Goal: Transaction & Acquisition: Obtain resource

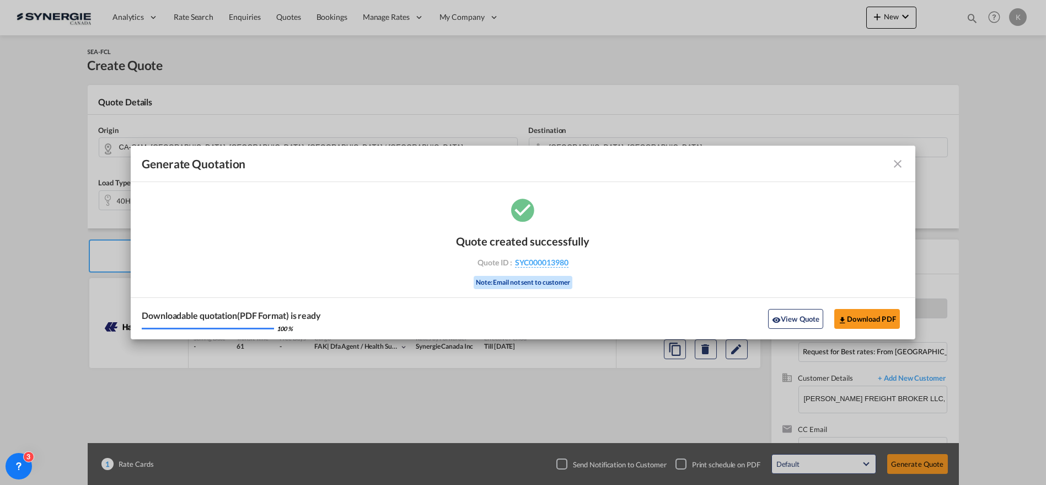
click at [902, 161] on md-icon "icon-close fg-AAA8AD cursor m-0" at bounding box center [897, 163] width 13 height 13
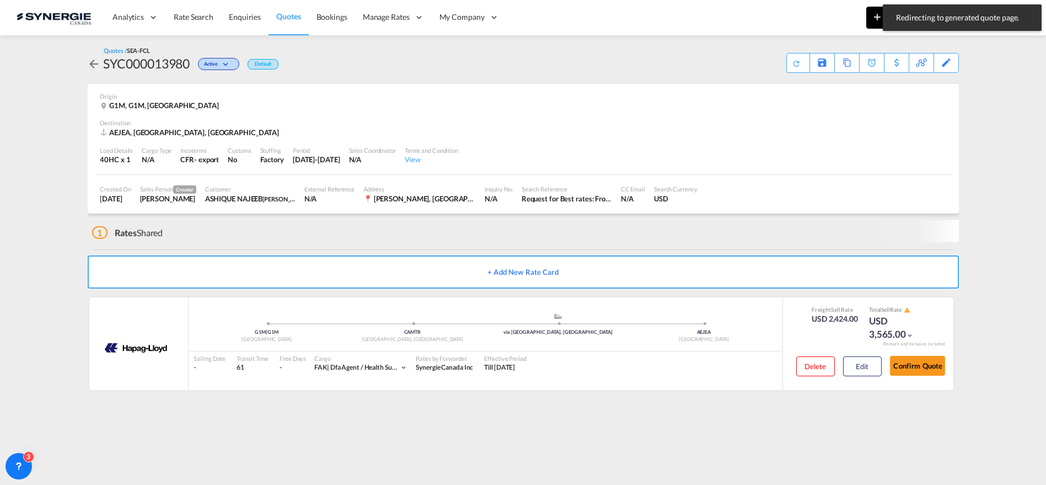
click at [878, 26] on button "New" at bounding box center [891, 18] width 50 height 22
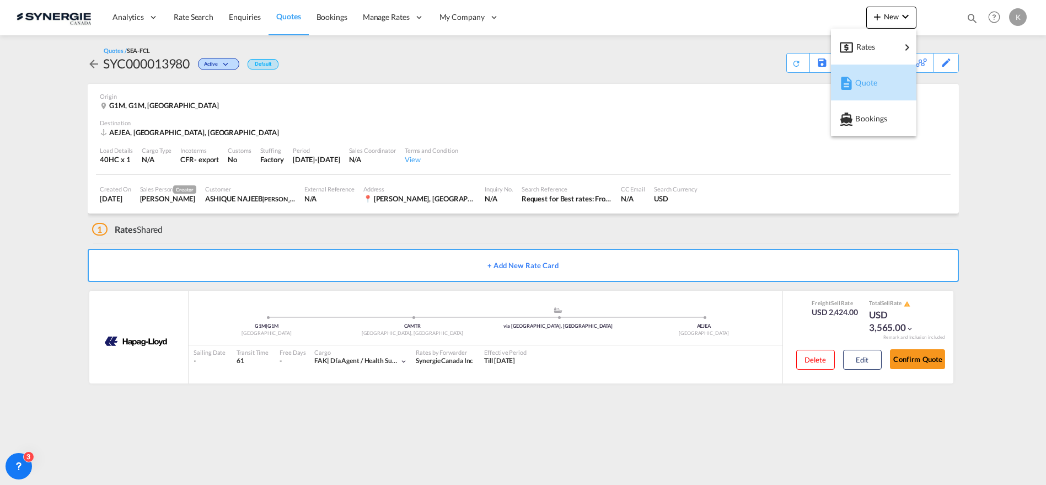
click at [854, 81] on div "Quote" at bounding box center [874, 83] width 68 height 28
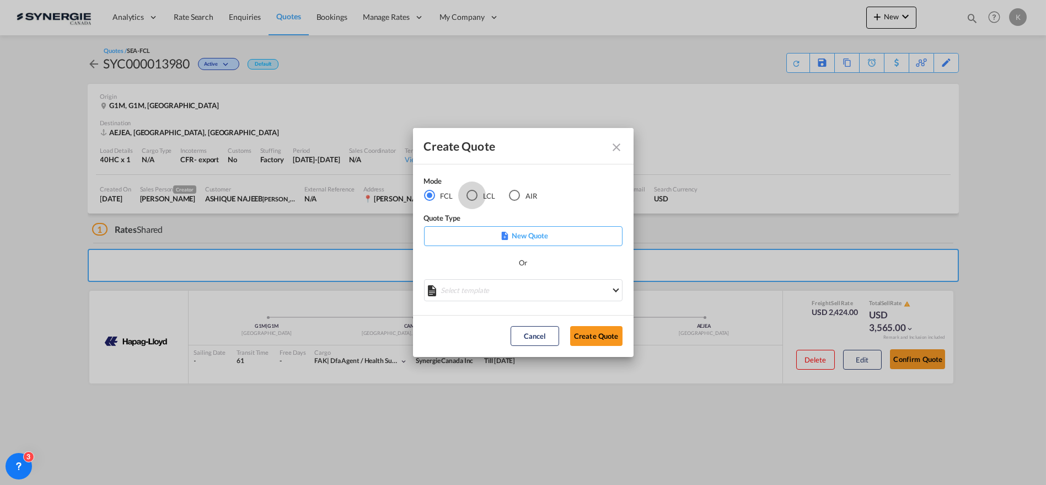
click at [472, 197] on div "LCL" at bounding box center [472, 195] width 11 height 11
click at [481, 289] on md-select "Select template New DAP Import LCL [PERSON_NAME] | [DATE] [GEOGRAPHIC_DATA] LCL…" at bounding box center [523, 290] width 199 height 22
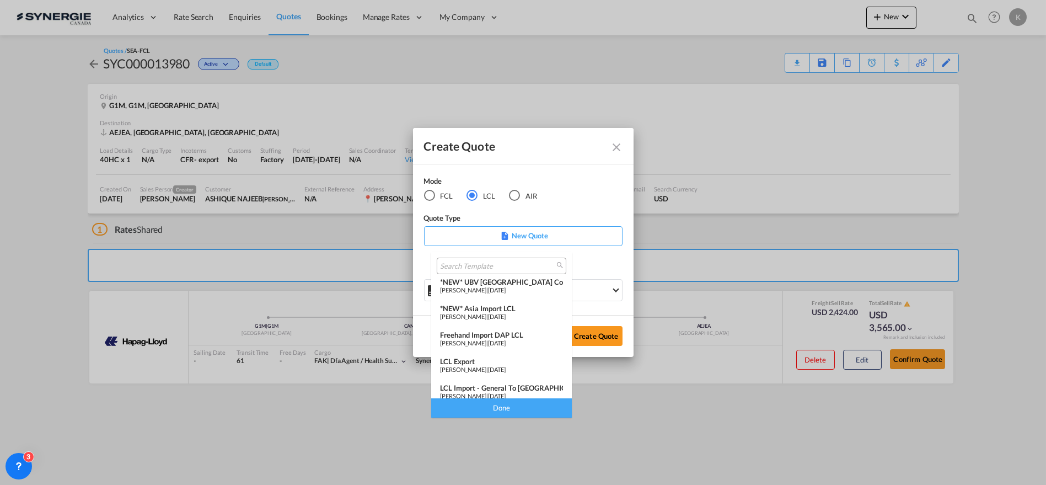
scroll to position [143, 0]
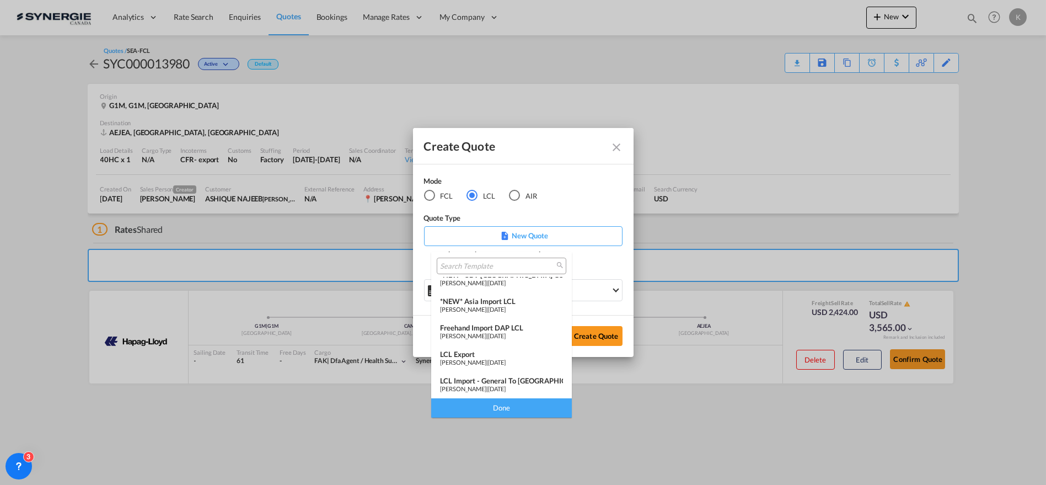
click at [506, 386] on span "[DATE]" at bounding box center [497, 388] width 18 height 7
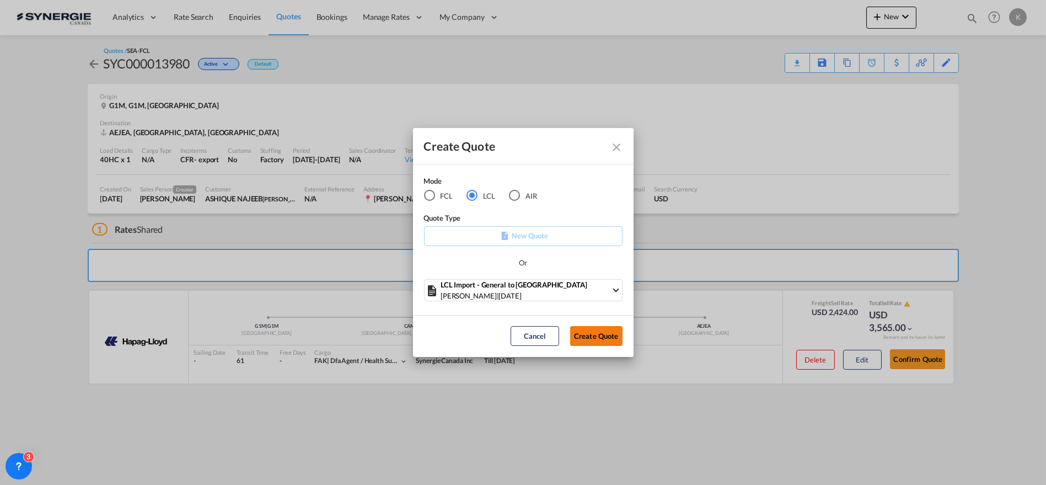
click at [600, 338] on button "Create Quote" at bounding box center [596, 336] width 52 height 20
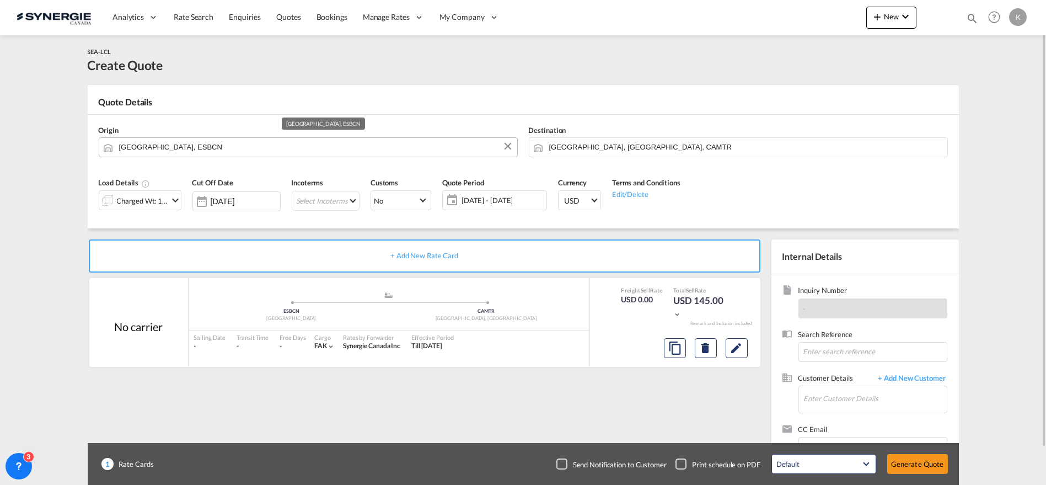
click at [239, 143] on input "[GEOGRAPHIC_DATA], ESBCN" at bounding box center [315, 146] width 393 height 19
paste input "33034"
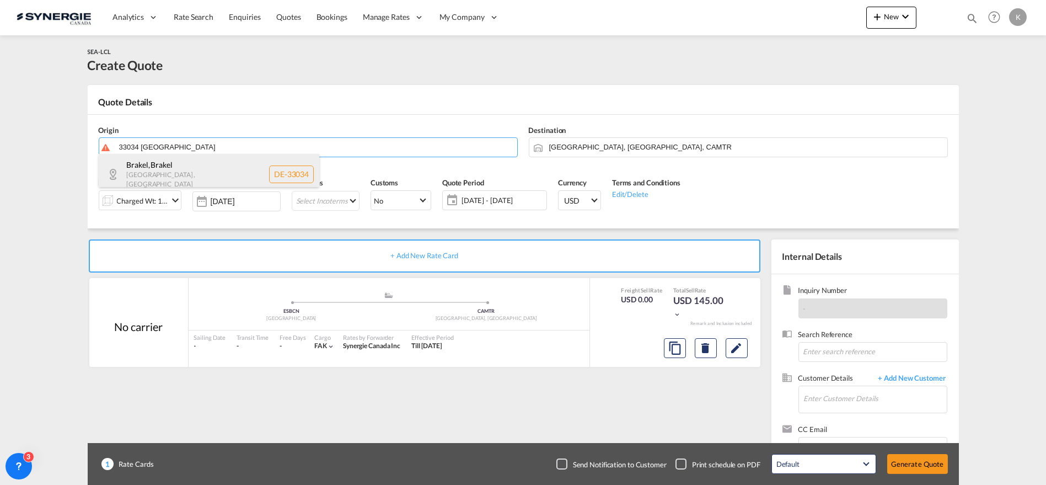
click at [213, 171] on div "Brakel , Brakel [GEOGRAPHIC_DATA] , [GEOGRAPHIC_DATA] DE-33034" at bounding box center [209, 174] width 221 height 40
type input "DE-33034, Brakel, [GEOGRAPHIC_DATA]"
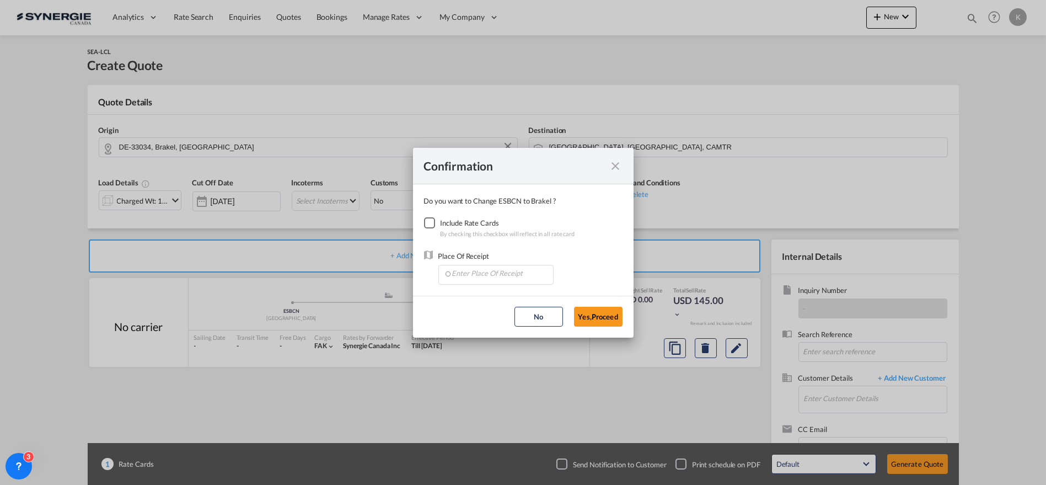
click at [426, 222] on div "Checkbox No Ink" at bounding box center [429, 222] width 11 height 11
click at [498, 274] on input "Enter Place Of Receipt" at bounding box center [498, 273] width 109 height 17
click at [479, 275] on input "Enter Place Of Receipt" at bounding box center [498, 273] width 109 height 17
click at [482, 302] on span "DEDUS, [GEOGRAPHIC_DATA], [GEOGRAPHIC_DATA], [GEOGRAPHIC_DATA], [GEOGRAPHIC_DAT…" at bounding box center [626, 297] width 350 height 9
type input "DEDUS, [GEOGRAPHIC_DATA], [GEOGRAPHIC_DATA], [GEOGRAPHIC_DATA], [GEOGRAPHIC_DAT…"
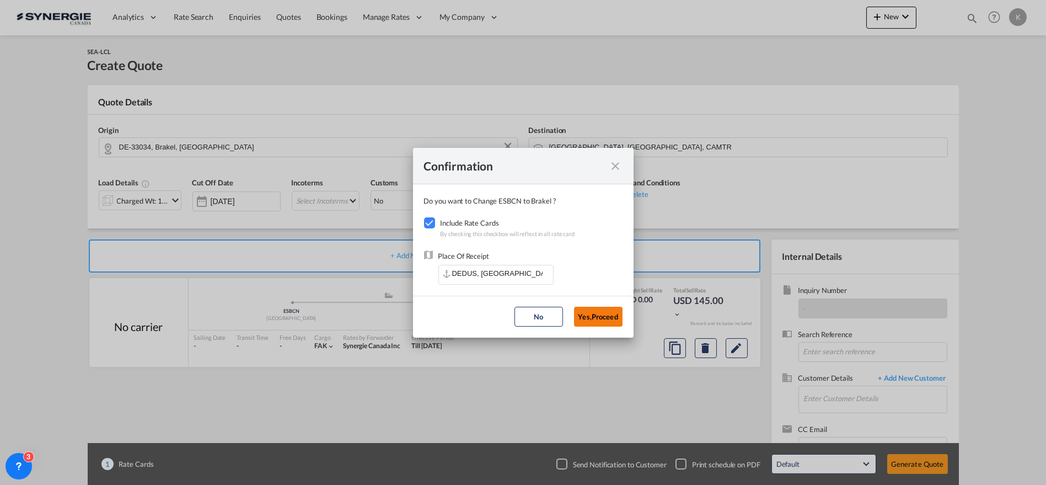
click at [590, 309] on button "Yes,Proceed" at bounding box center [598, 317] width 49 height 20
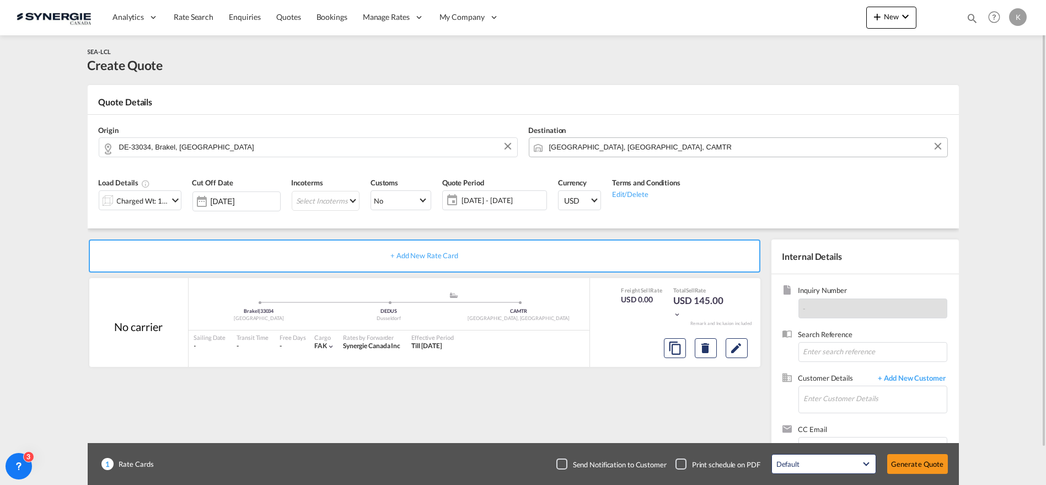
click at [591, 148] on input "[GEOGRAPHIC_DATA], [GEOGRAPHIC_DATA], CAMTR" at bounding box center [745, 146] width 393 height 19
click at [118, 205] on div "Charged Wt: 1.44 W/M" at bounding box center [143, 200] width 52 height 15
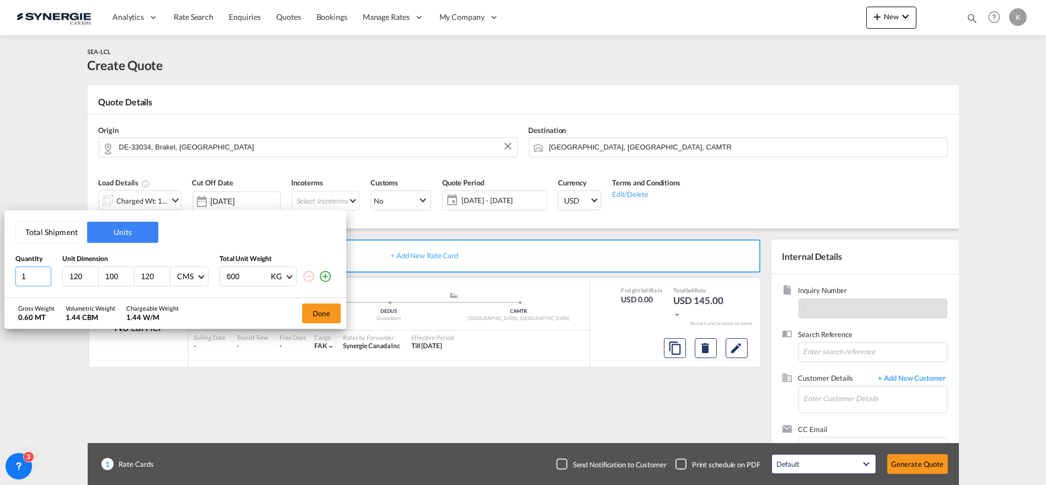
click at [19, 280] on input "1" at bounding box center [33, 276] width 36 height 20
type input "2"
type input "80"
type input "115"
type input "95"
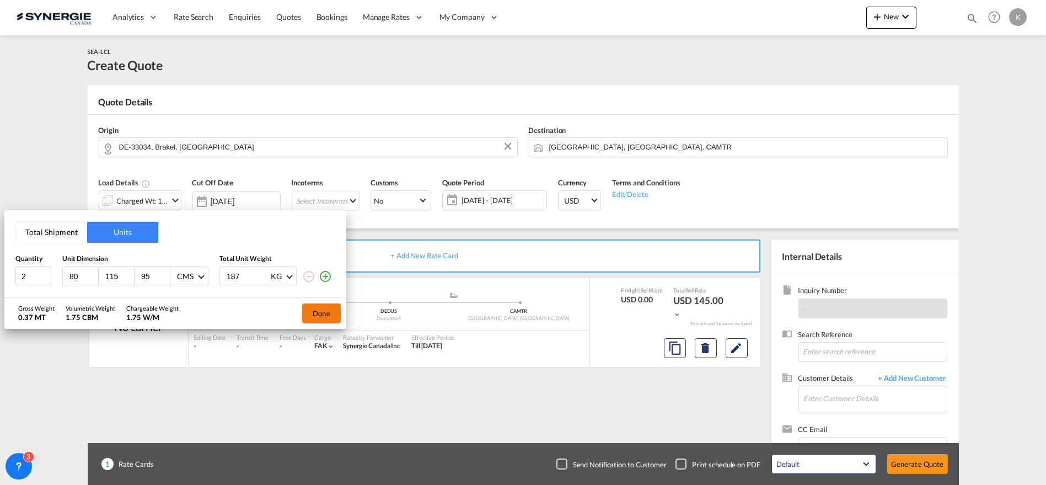
type input "187"
click at [314, 315] on button "Done" at bounding box center [321, 313] width 39 height 20
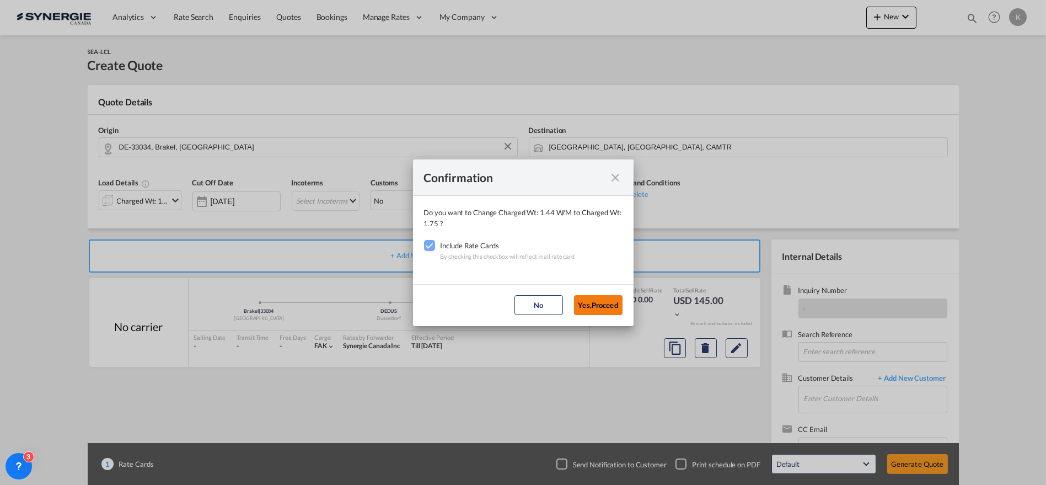
click at [596, 305] on button "Yes,Proceed" at bounding box center [598, 305] width 49 height 20
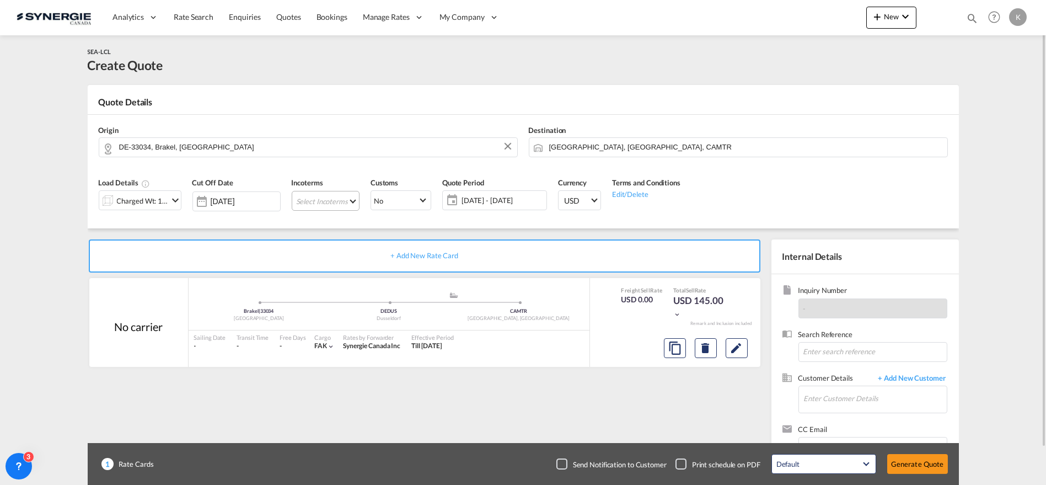
click at [313, 205] on md-select "Select Incoterms CFR - export Cost and Freight CPT - export Carrier Paid to CFR…" at bounding box center [326, 201] width 68 height 20
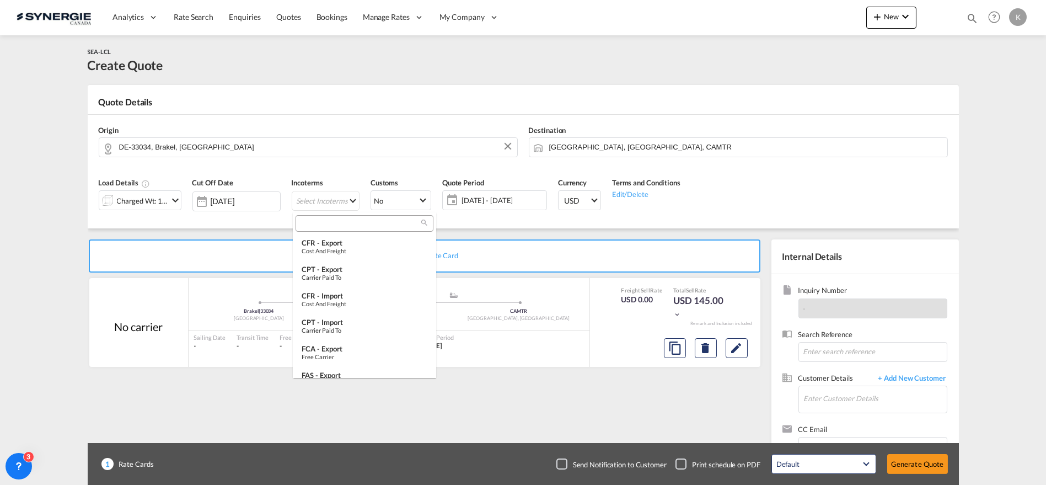
click at [321, 221] on input "search" at bounding box center [360, 223] width 122 height 10
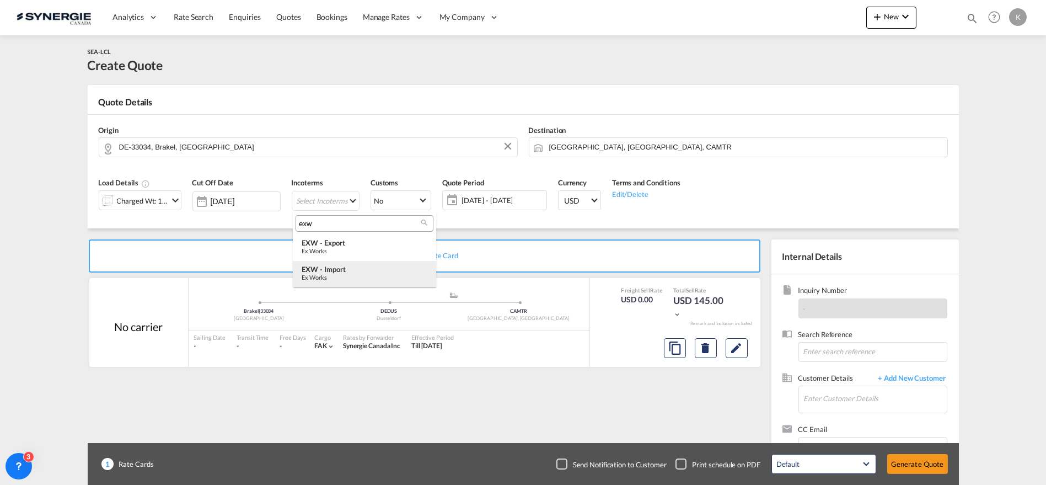
type input "exw"
click at [348, 274] on div "Ex Works" at bounding box center [365, 277] width 126 height 7
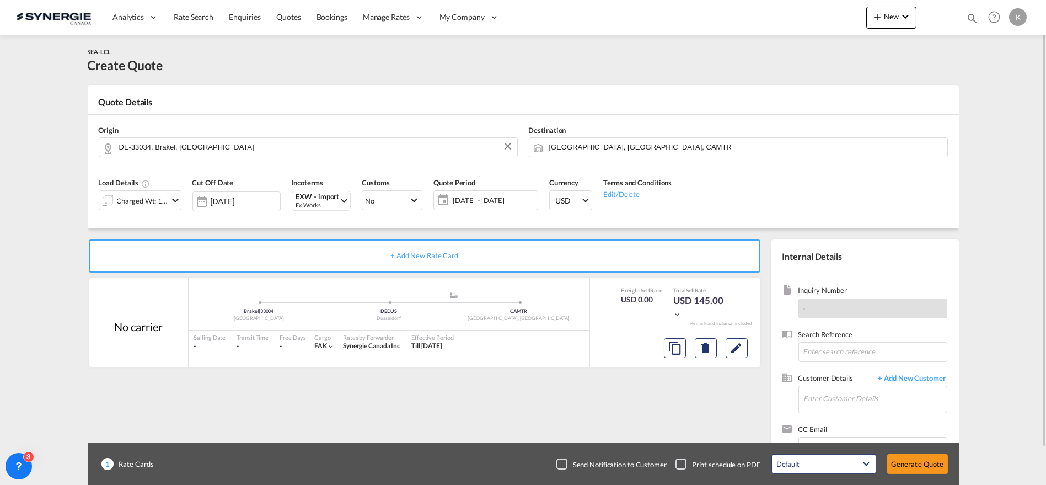
click at [468, 197] on span "[DATE] - [DATE]" at bounding box center [494, 200] width 82 height 10
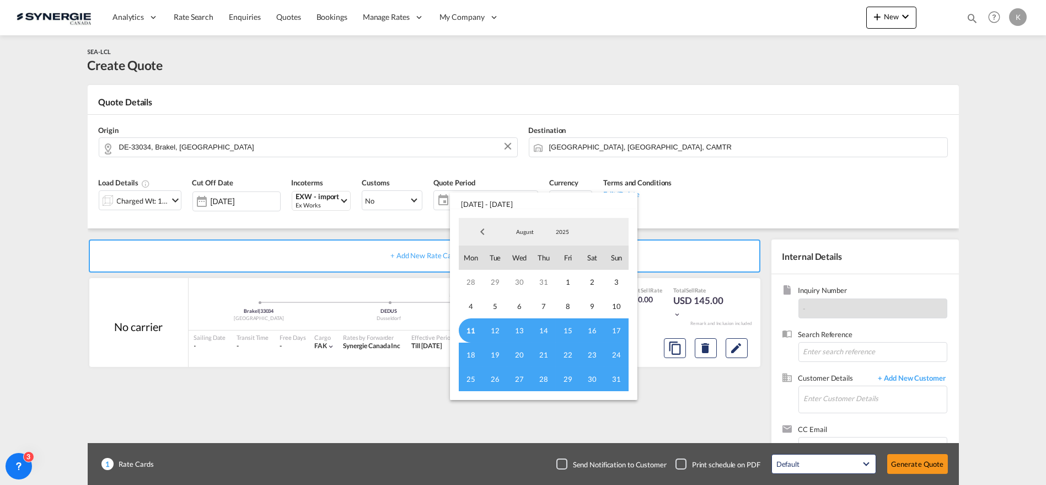
click at [469, 335] on span "11" at bounding box center [471, 330] width 24 height 24
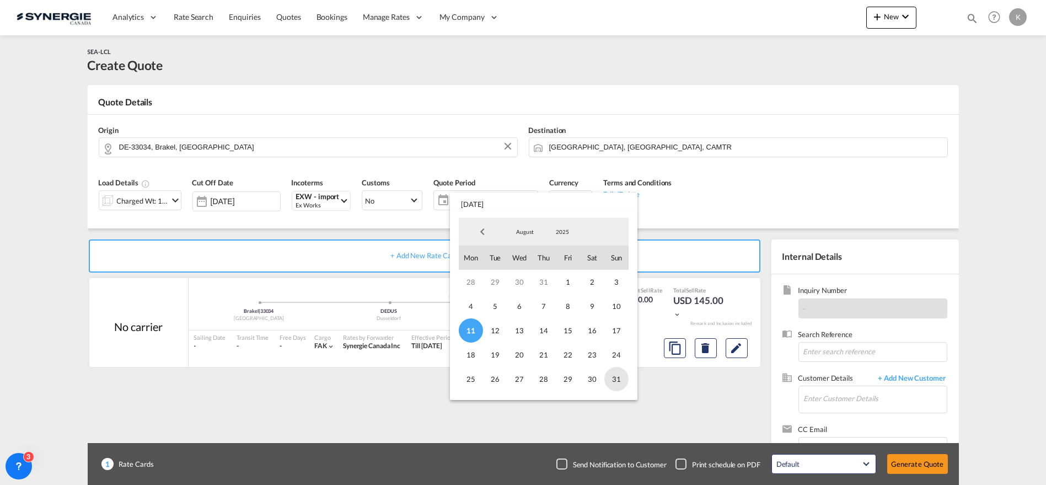
click at [614, 378] on span "31" at bounding box center [617, 379] width 24 height 24
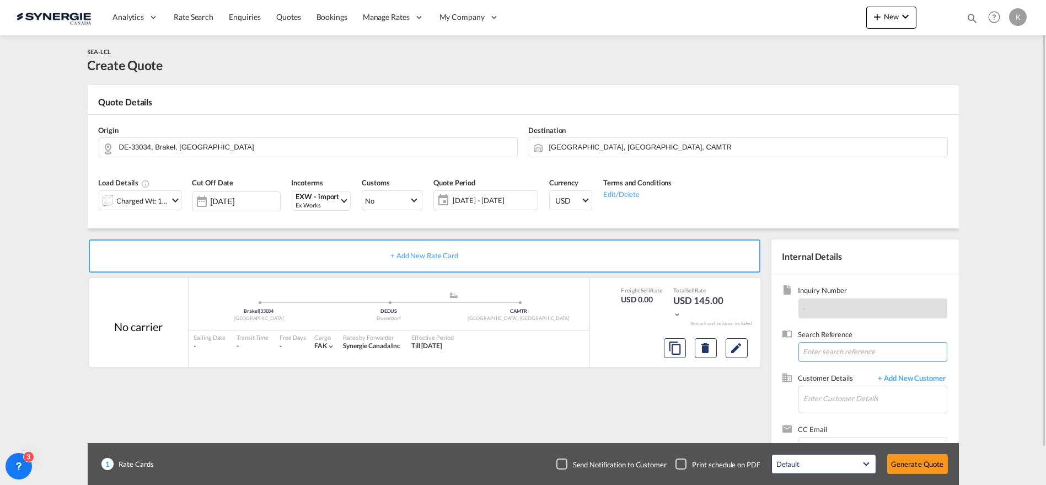
click at [860, 354] on input at bounding box center [873, 352] width 149 height 20
paste input "Re: Demande de prix AC00029264 DE [GEOGRAPHIC_DATA] à Mtl EXW"
type input "Re: Demande de prix AC00029264 DE [GEOGRAPHIC_DATA] à Mtl EXW"
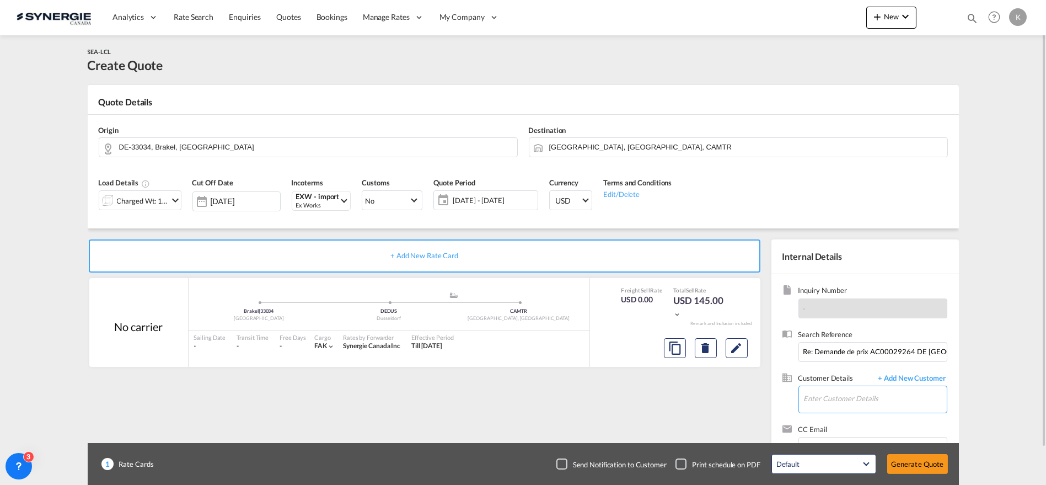
click at [883, 406] on input "Enter Customer Details" at bounding box center [875, 398] width 143 height 25
paste input "[EMAIL_ADDRESS][PERSON_NAME][DOMAIN_NAME]"
type input "[EMAIL_ADDRESS][PERSON_NAME][DOMAIN_NAME]"
click at [929, 383] on span "+ Add New Customer" at bounding box center [910, 379] width 74 height 13
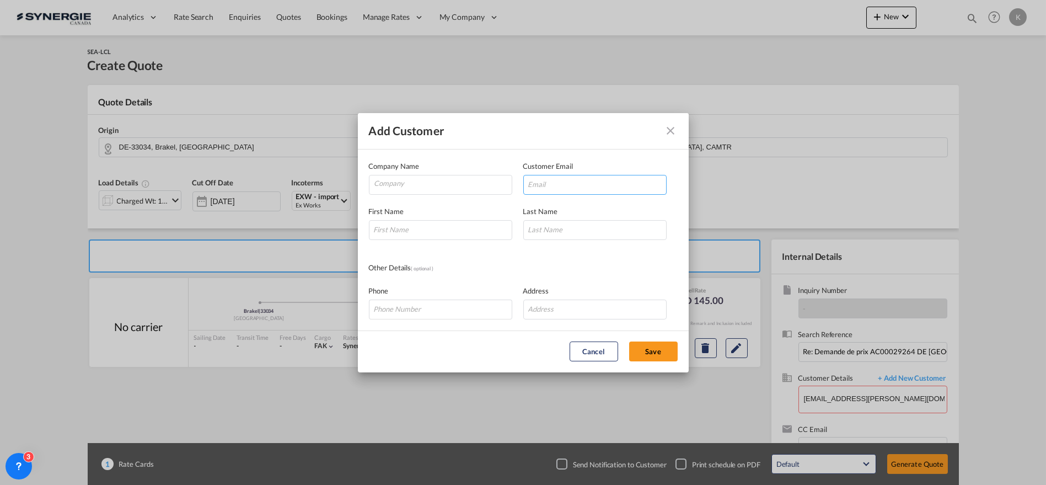
click at [544, 190] on input "Add Customer Company ..." at bounding box center [594, 185] width 143 height 20
paste input "[EMAIL_ADDRESS][PERSON_NAME][DOMAIN_NAME]"
type input "[EMAIL_ADDRESS][PERSON_NAME][DOMAIN_NAME]"
click at [441, 186] on input "Company" at bounding box center [443, 183] width 137 height 17
click at [438, 183] on input "Company" at bounding box center [443, 183] width 137 height 17
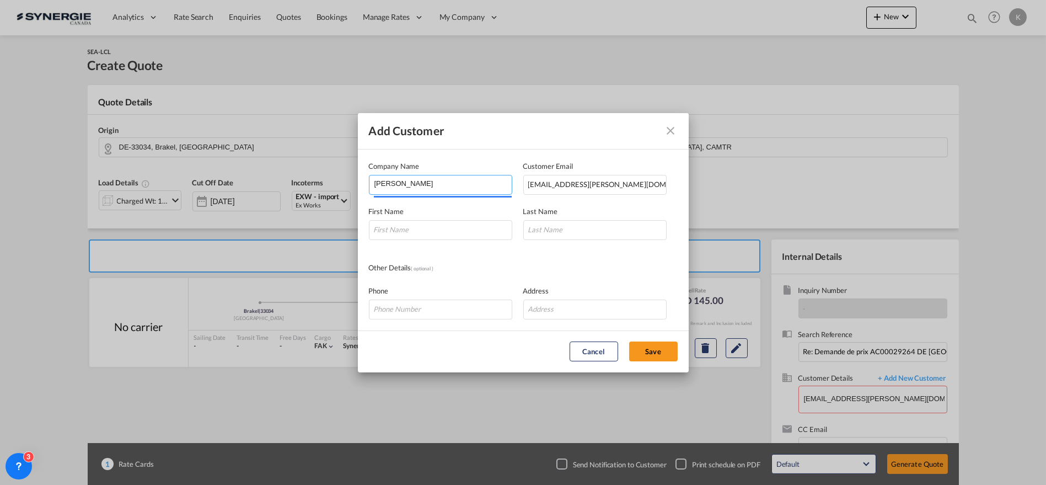
type input "[PERSON_NAME]"
click at [458, 226] on html "Analytics Reports Dashboard Rate Search Enquiries Quotes" at bounding box center [523, 242] width 1046 height 485
click at [567, 234] on input "Add Customer Company ..." at bounding box center [594, 230] width 143 height 20
paste input "[PERSON_NAME]"
type input "[PERSON_NAME]"
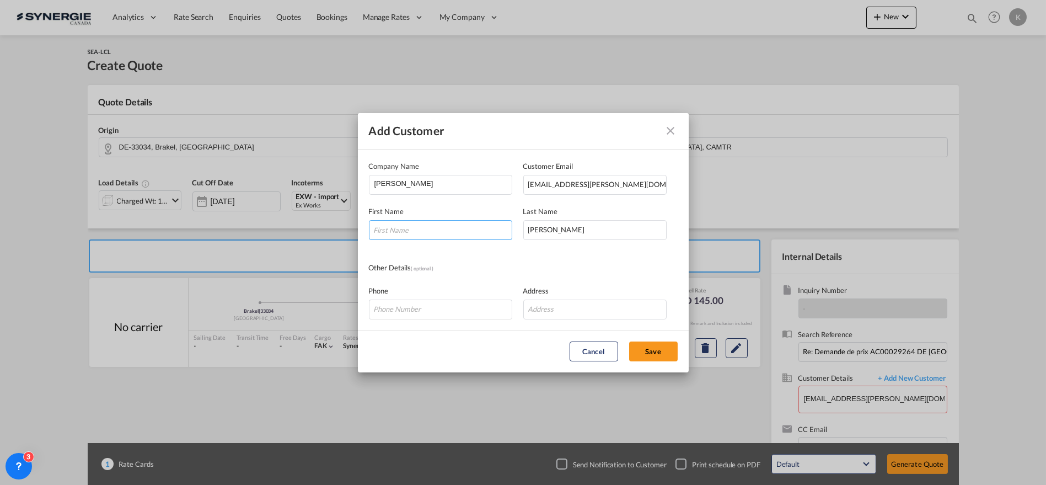
click at [453, 231] on input "Add Customer Company ..." at bounding box center [440, 230] width 143 height 20
paste input "[PERSON_NAME]"
type input "[PERSON_NAME]"
drag, startPoint x: 414, startPoint y: 307, endPoint x: 384, endPoint y: 294, distance: 31.9
click at [414, 307] on input "Add Customer Company ..." at bounding box center [440, 309] width 143 height 20
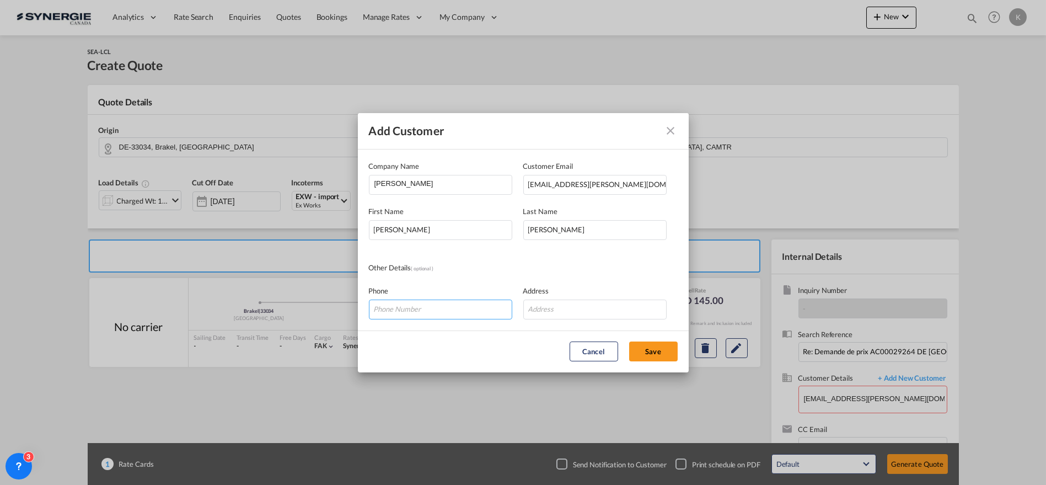
paste input "18197587525x302"
type input "18197587525x302"
click at [575, 309] on input "Add Customer Company ..." at bounding box center [594, 309] width 143 height 20
paste input "760 boul. [PERSON_NAME] | Victoriaville, Qc | G6T1S6"
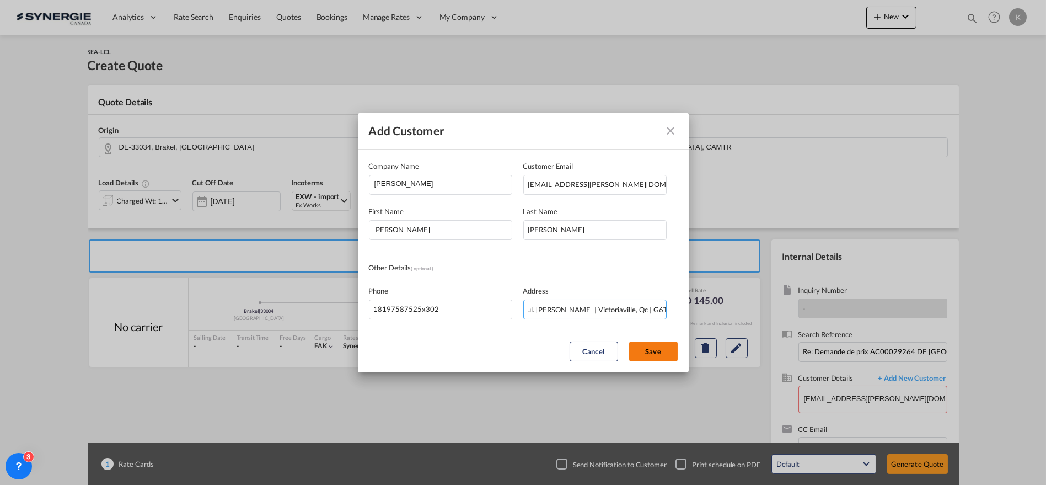
type input "760 boul. [PERSON_NAME] | Victoriaville, Qc | G6T1S6"
click at [662, 355] on button "Save" at bounding box center [653, 351] width 49 height 20
type input "[PERSON_NAME], [EMAIL_ADDRESS][PERSON_NAME][DOMAIN_NAME]"
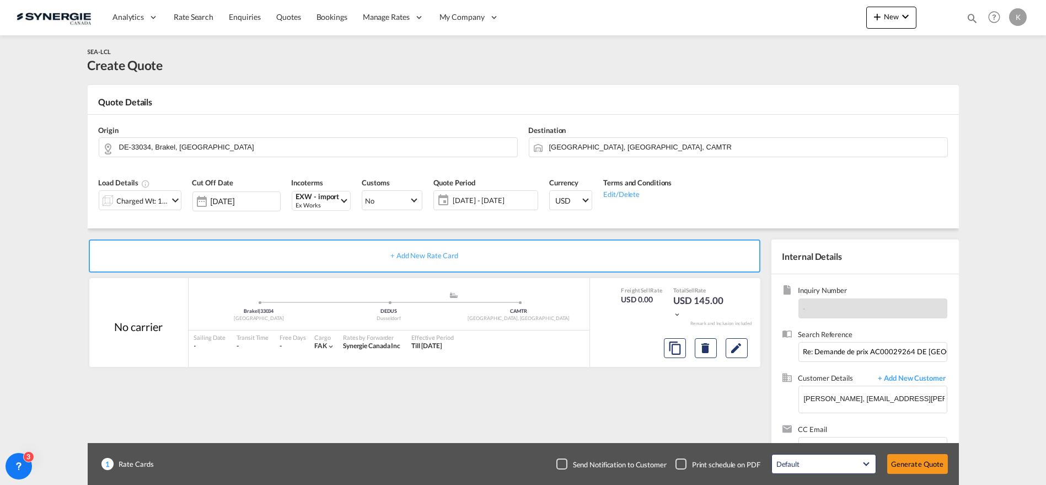
scroll to position [0, 0]
click at [739, 345] on md-icon "Edit" at bounding box center [736, 347] width 13 height 13
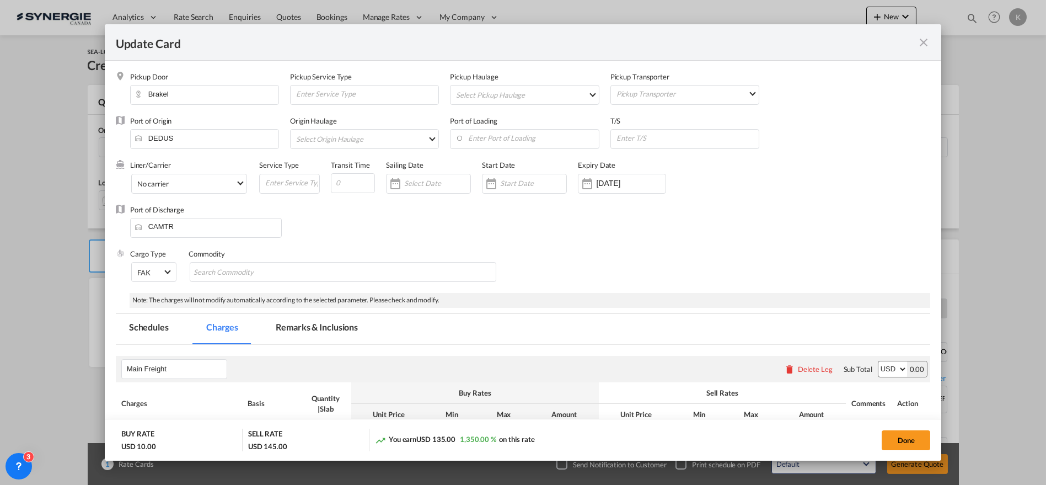
click at [317, 327] on md-tab-item "Remarks & Inclusions" at bounding box center [317, 329] width 109 height 30
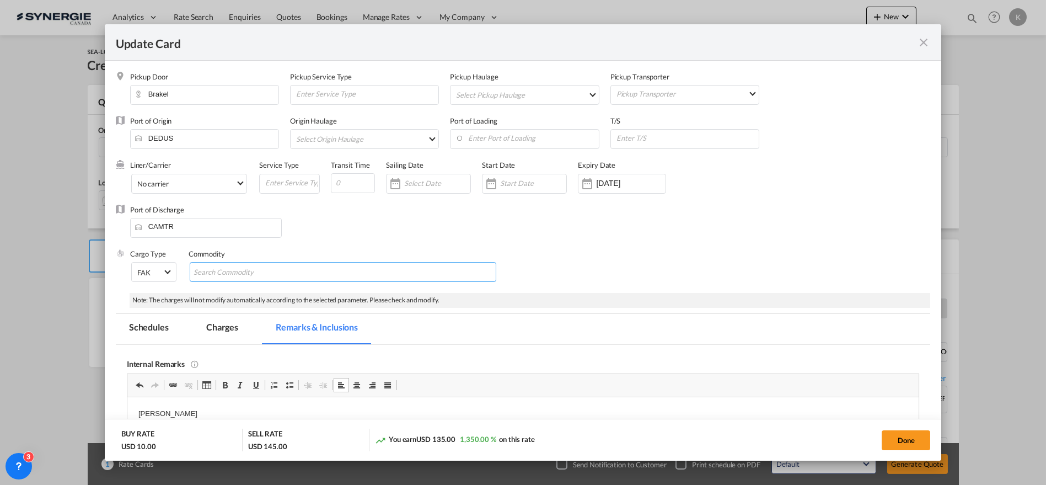
click at [338, 275] on md-chips-wrap "Chips container with autocompletion. Enter the text area, type text to search, …" at bounding box center [343, 272] width 307 height 20
type input "Hardware"
click at [590, 238] on div "Port of Discharge CAMTR" at bounding box center [523, 227] width 815 height 44
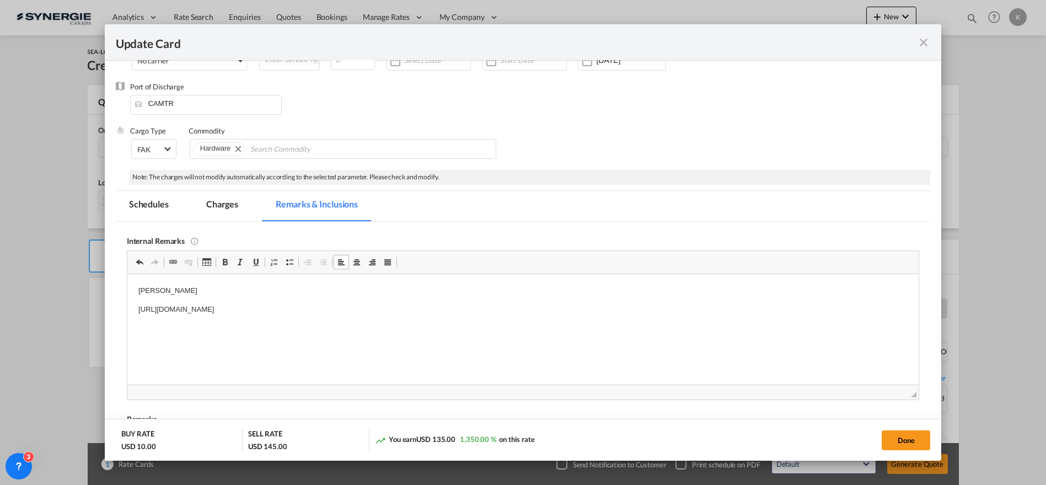
scroll to position [184, 0]
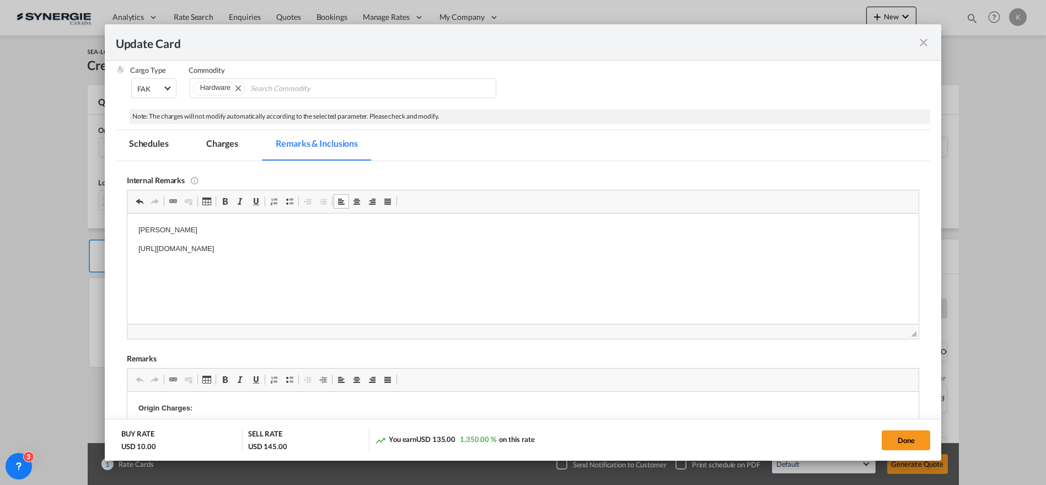
click at [458, 246] on p "[URL][DOMAIN_NAME]" at bounding box center [523, 249] width 770 height 12
click at [212, 143] on md-tab-item "Charges" at bounding box center [222, 145] width 58 height 30
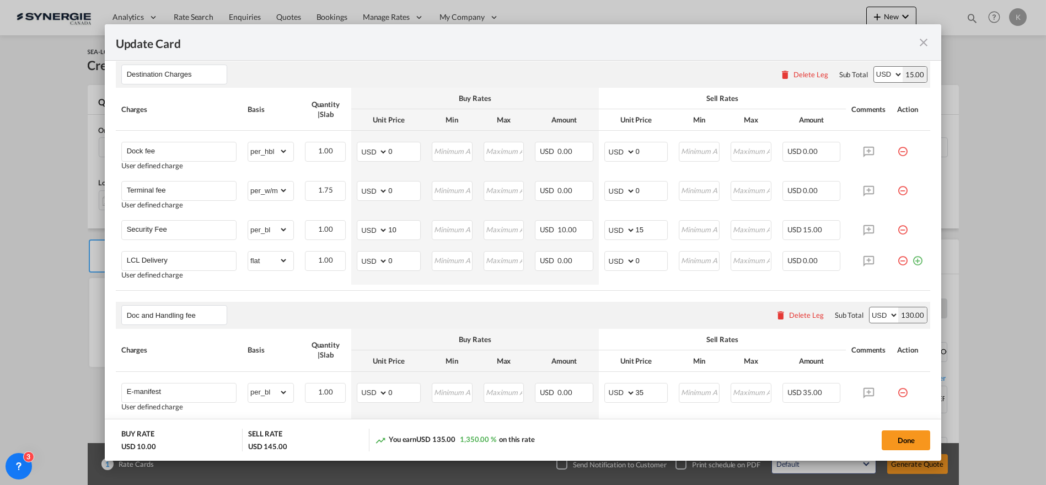
scroll to position [590, 0]
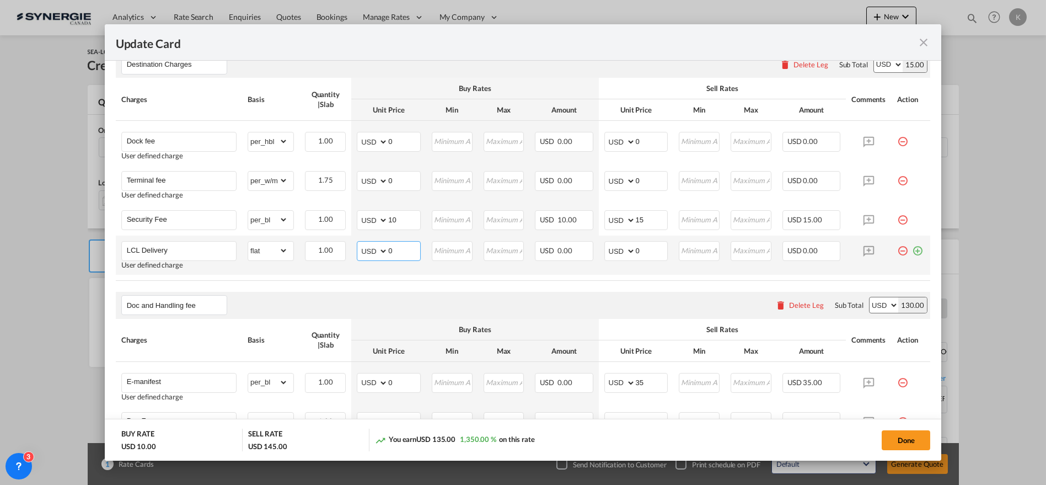
click at [369, 251] on select "AED AFN ALL AMD ANG AOA ARS AUD AWG AZN BAM BBD BDT BGN BHD BIF BMD BND [PERSON…" at bounding box center [373, 250] width 29 height 15
select select "string:CAD"
click at [359, 243] on select "AED AFN ALL AMD ANG AOA ARS AUD AWG AZN BAM BBD BDT BGN BHD BIF BMD BND [PERSON…" at bounding box center [373, 250] width 29 height 15
drag, startPoint x: 403, startPoint y: 259, endPoint x: 387, endPoint y: 253, distance: 17.1
click at [381, 262] on td "AED AFN ALL AMD ANG AOA ARS AUD AWG AZN BAM BBD BDT BGN BHD BIF BMD BND [PERSON…" at bounding box center [388, 255] width 75 height 39
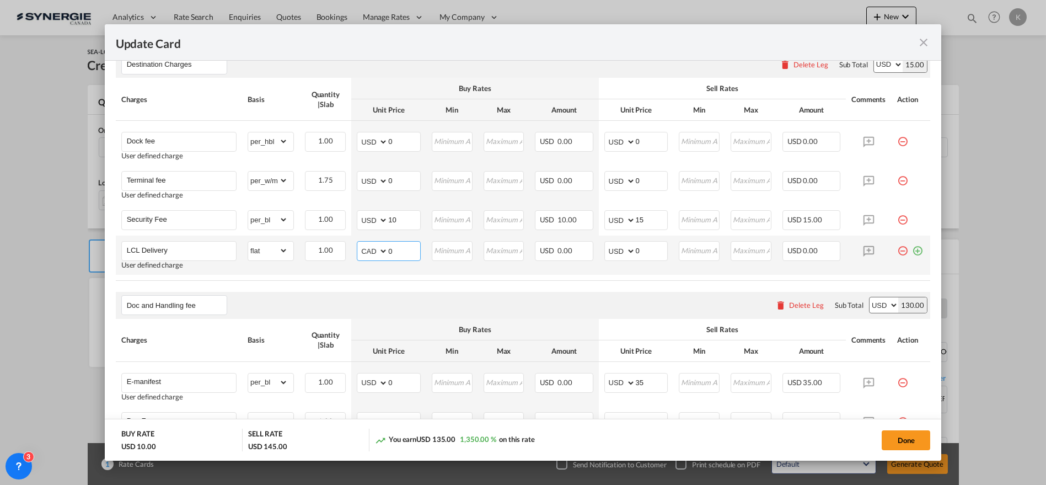
drag, startPoint x: 394, startPoint y: 249, endPoint x: 375, endPoint y: 249, distance: 18.8
click at [375, 249] on md-input-container "AED AFN ALL AMD ANG AOA ARS AUD AWG AZN BAM BBD BDT BGN BHD BIF BMD BND [PERSON…" at bounding box center [389, 251] width 64 height 20
type input "124.75"
type input "101"
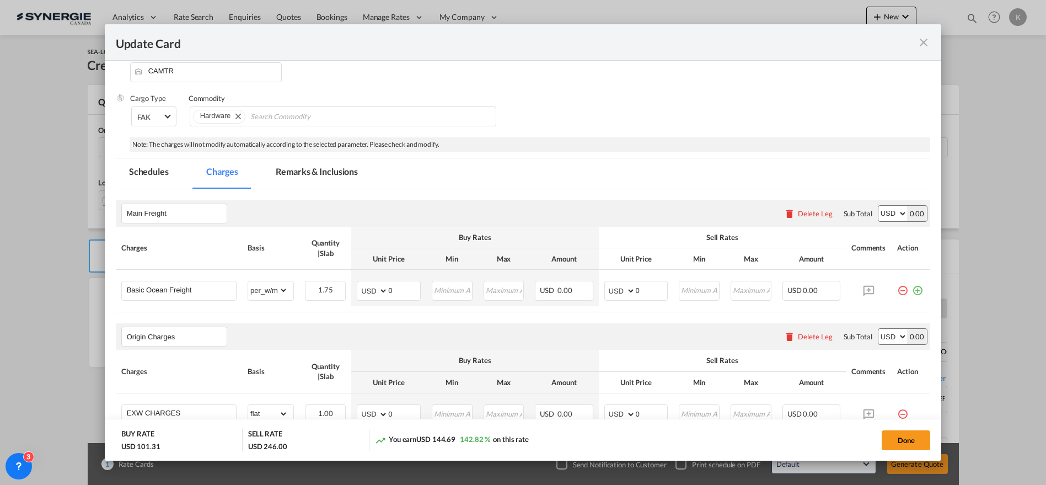
scroll to position [138, 0]
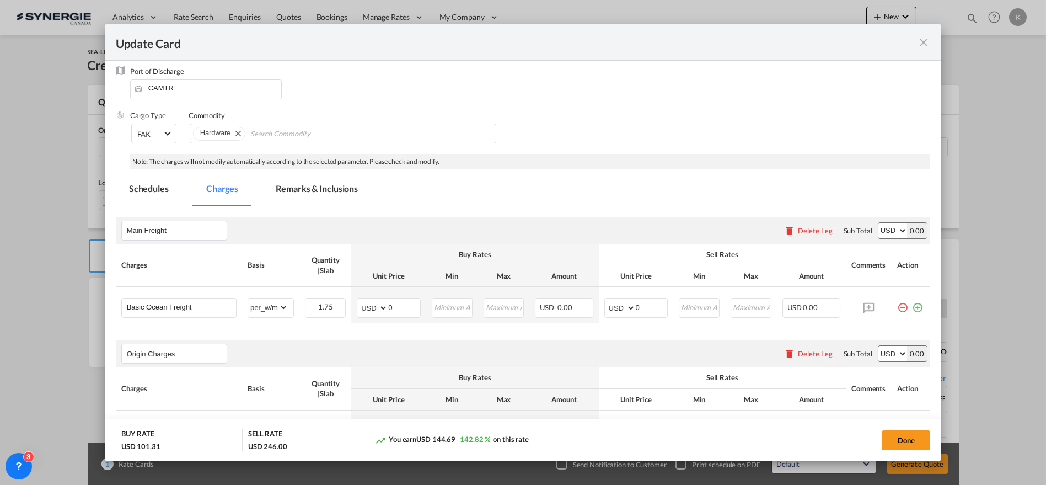
click at [276, 181] on md-tab-item "Remarks & Inclusions" at bounding box center [317, 190] width 109 height 30
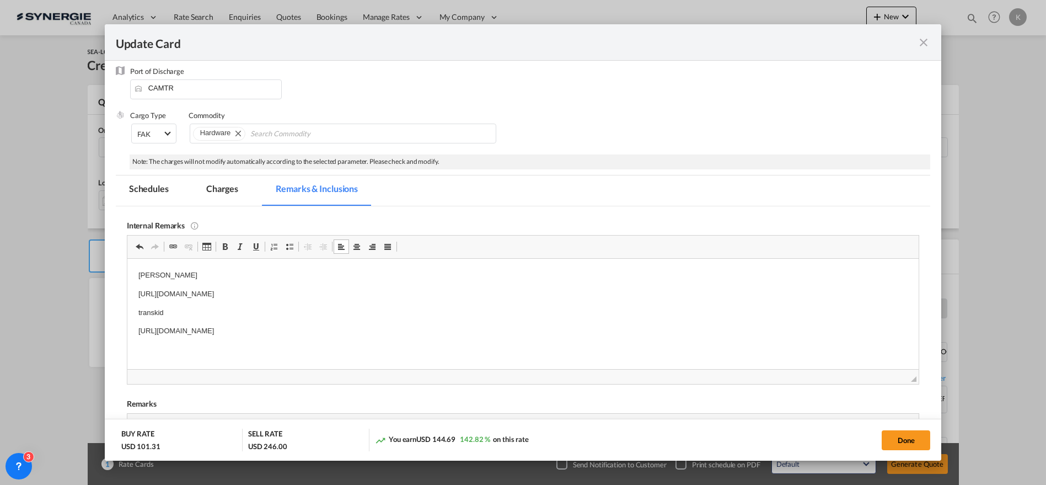
click at [480, 328] on p "[URL][DOMAIN_NAME]" at bounding box center [523, 331] width 770 height 12
click at [231, 183] on md-tab-item "Charges" at bounding box center [222, 190] width 58 height 30
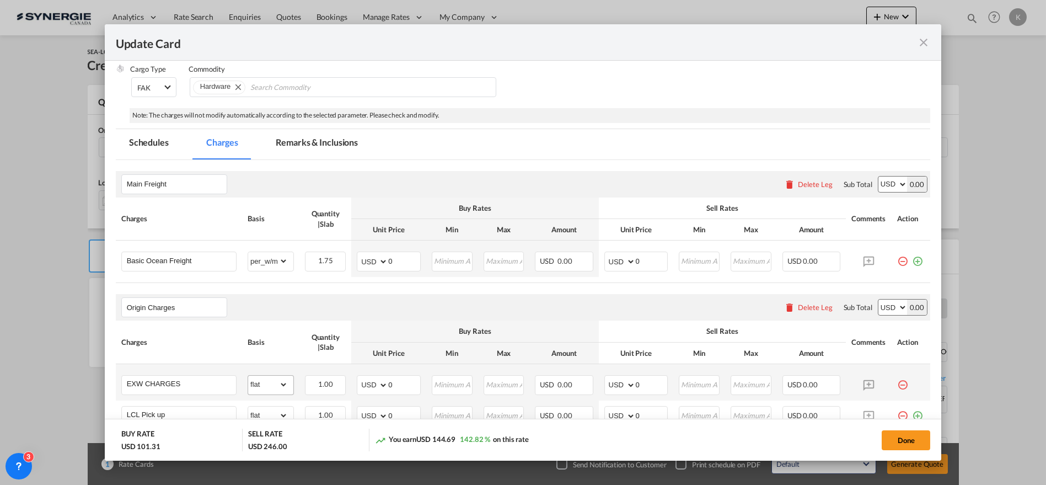
scroll to position [200, 0]
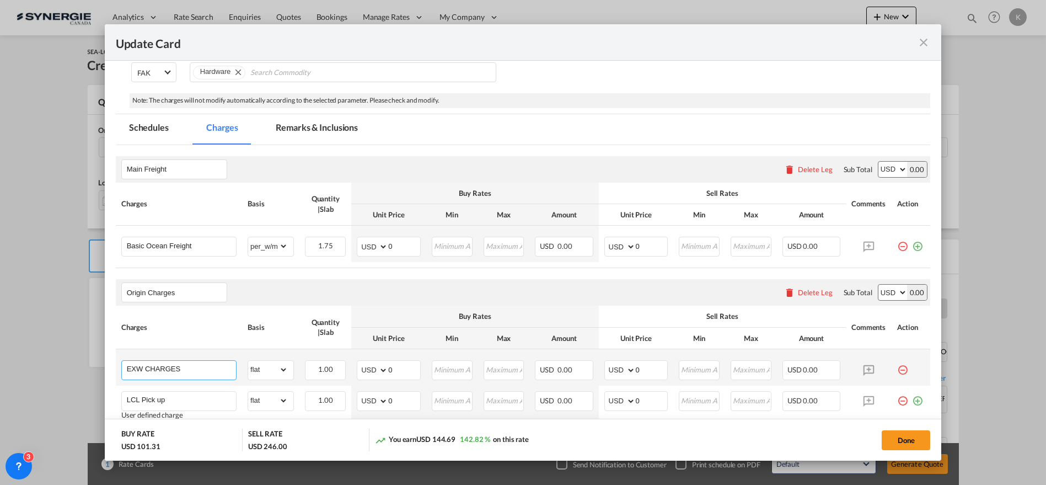
click at [163, 365] on input "EXW CHARGES" at bounding box center [181, 369] width 109 height 17
paste input "Pickup"
type input "Pickup"
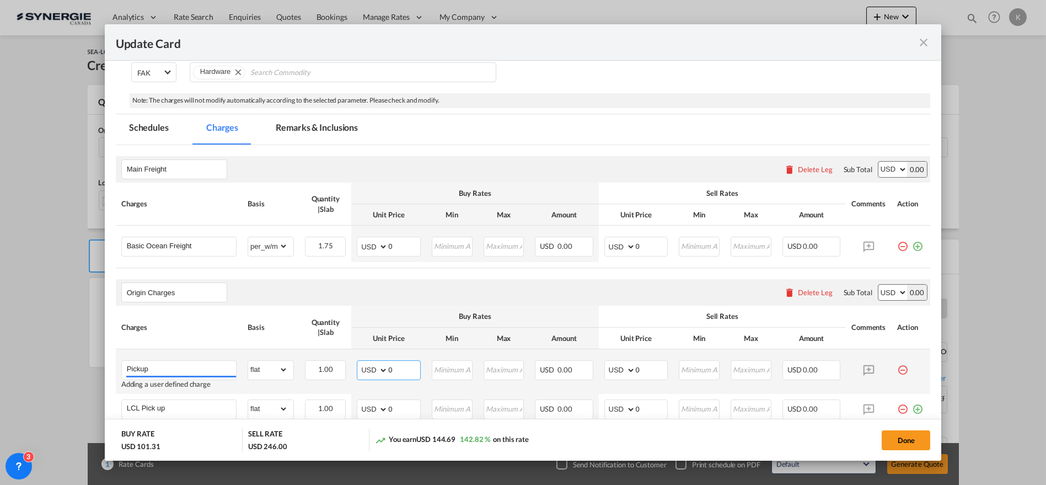
click at [365, 368] on select "AED AFN ALL AMD ANG AOA ARS AUD AWG AZN BAM BBD BDT BGN BHD BIF BMD BND [PERSON…" at bounding box center [373, 369] width 29 height 15
select select "string:EUR"
click at [359, 362] on select "AED AFN ALL AMD ANG AOA ARS AUD AWG AZN BAM BBD BDT BGN BHD BIF BMD BND [PERSON…" at bounding box center [373, 369] width 29 height 15
type input "259"
type input "311"
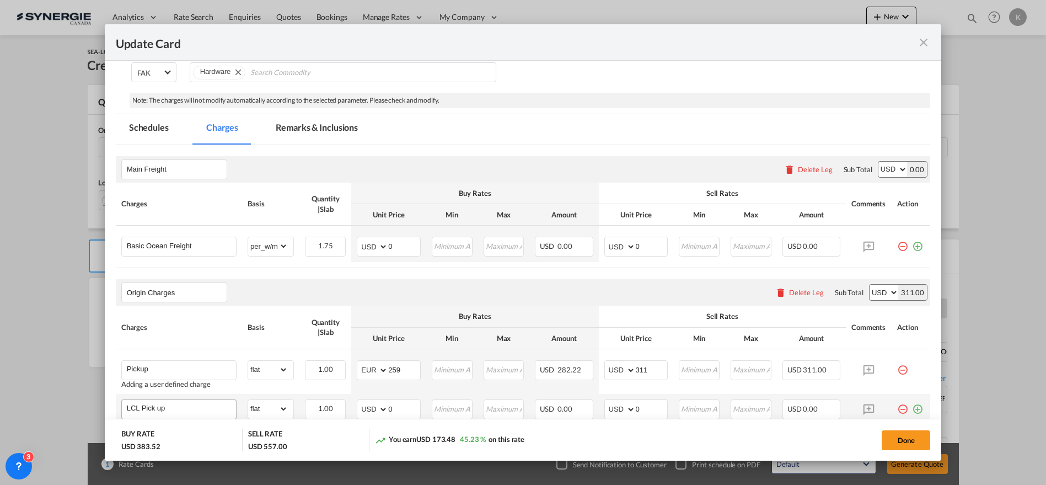
click at [175, 419] on div "User defined charge" at bounding box center [178, 423] width 115 height 8
click at [175, 405] on input "LCL Pick up" at bounding box center [181, 408] width 109 height 17
paste input "Documentation"
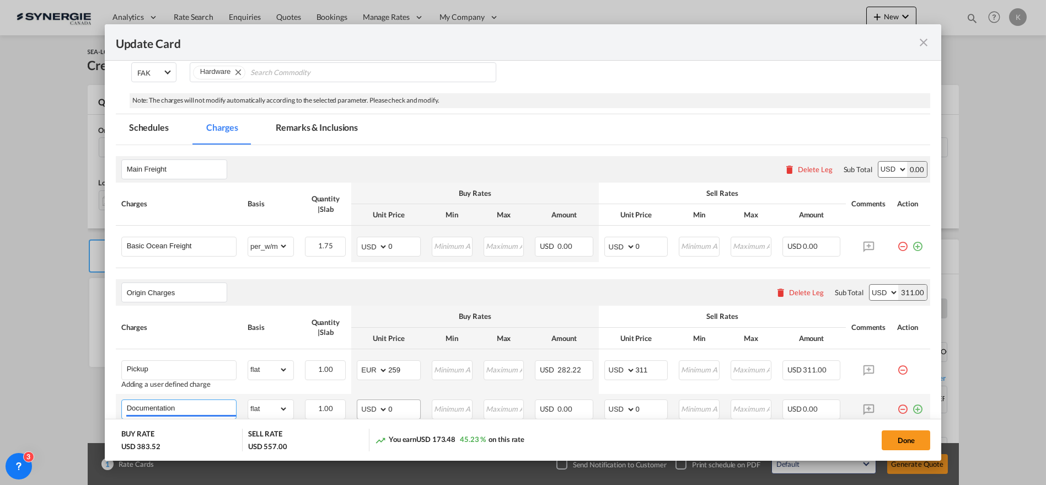
type input "Documentation"
click at [366, 410] on select "AED AFN ALL AMD ANG AOA ARS AUD AWG AZN BAM BBD BDT BGN BHD BIF BMD BND [PERSON…" at bounding box center [373, 409] width 29 height 15
select select "string:EUR"
click at [359, 402] on select "AED AFN ALL AMD ANG AOA ARS AUD AWG AZN BAM BBD BDT BGN BHD BIF BMD BND [PERSON…" at bounding box center [373, 409] width 29 height 15
type input "25"
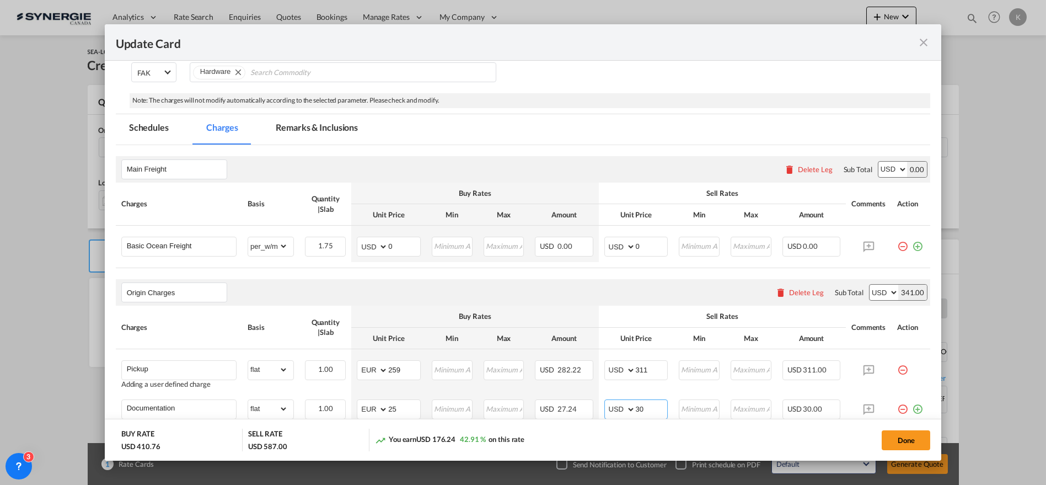
type input "30"
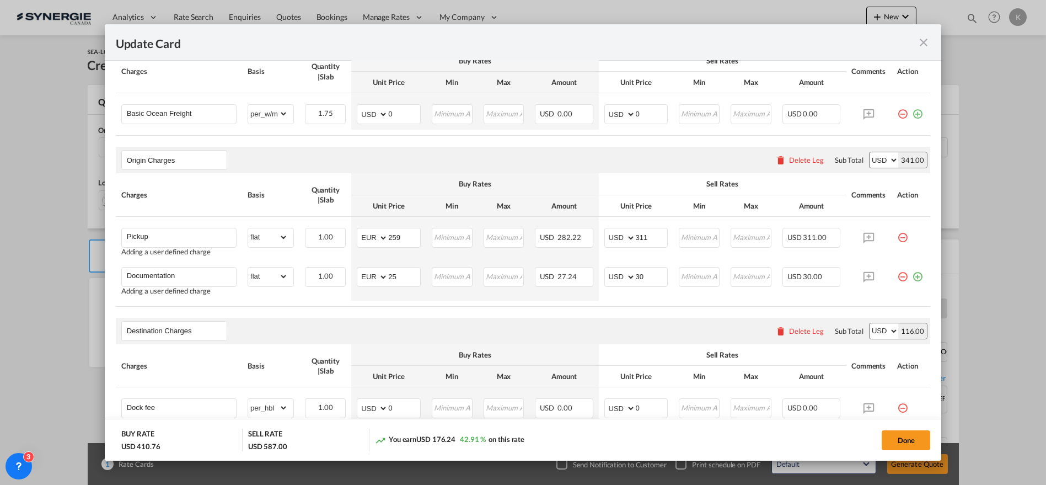
scroll to position [345, 0]
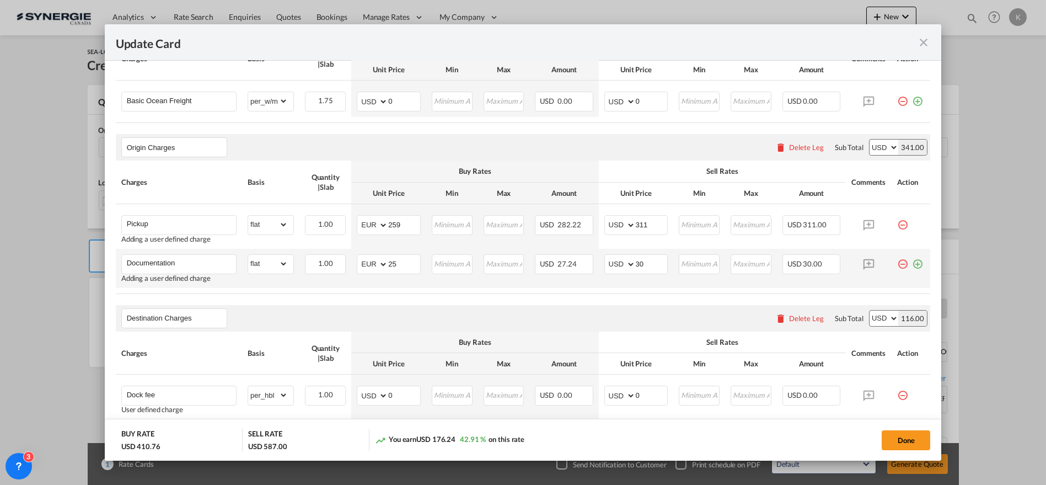
click at [912, 261] on md-icon "icon-plus-circle-outline green-400-fg" at bounding box center [917, 259] width 11 height 11
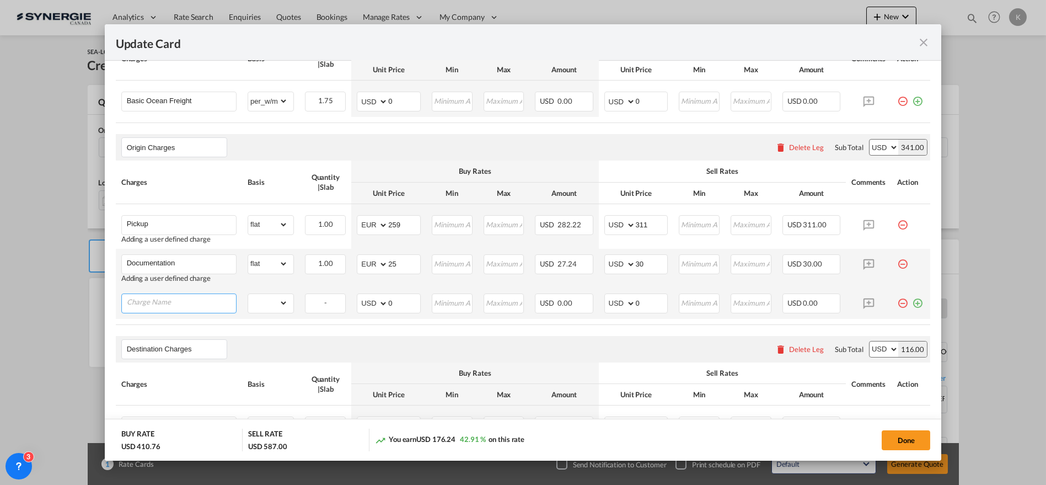
click at [162, 299] on input "Charge Name" at bounding box center [181, 302] width 109 height 17
paste input "THC origin"
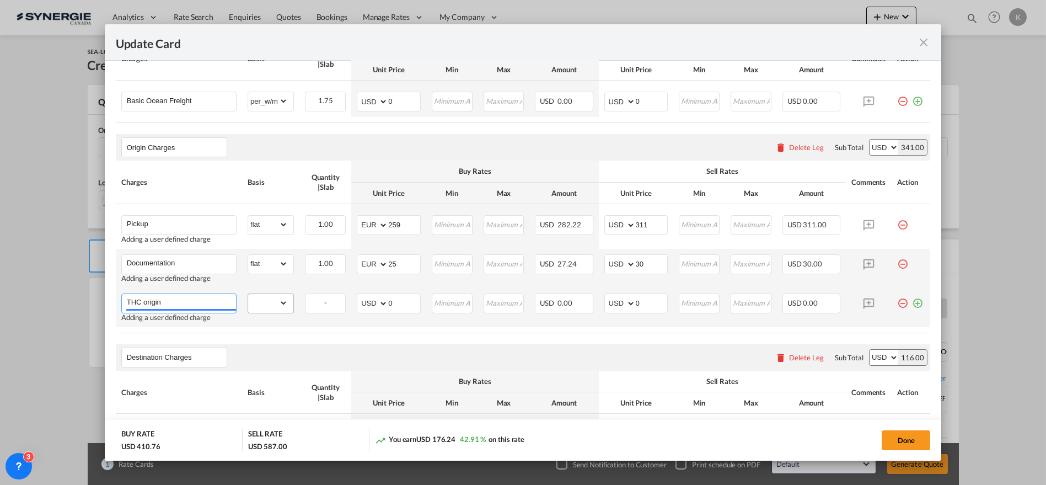
type input "THC origin"
click at [265, 298] on select "gross_weight volumetric_weight per_shipment per_bl per_km per_hawb per_kg flat …" at bounding box center [268, 303] width 40 height 18
select select "per_shipment"
click at [248, 294] on select "gross_weight volumetric_weight per_shipment per_bl per_km per_hawb per_kg flat …" at bounding box center [268, 303] width 40 height 18
click at [367, 300] on select "AED AFN ALL AMD ANG AOA ARS AUD AWG AZN BAM BBD BDT BGN BHD BIF BMD BND [PERSON…" at bounding box center [373, 303] width 29 height 15
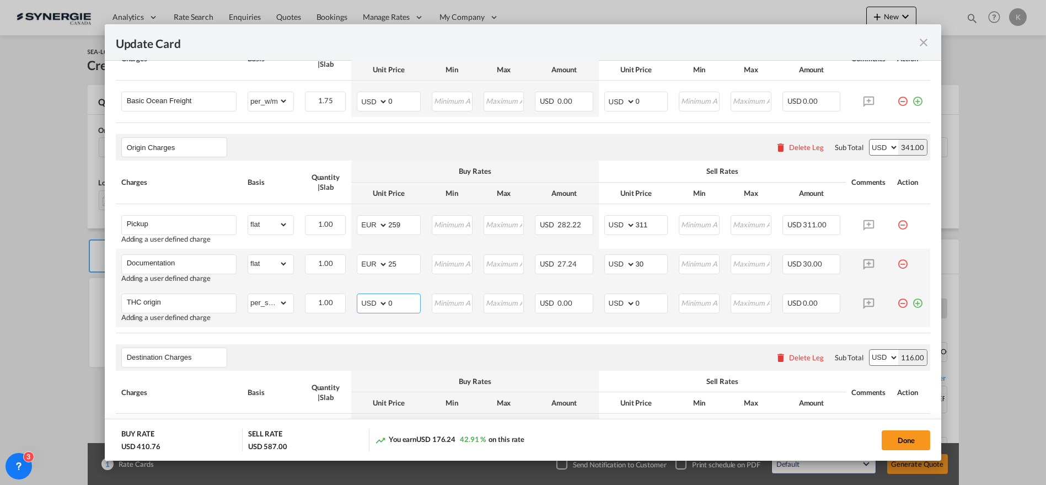
select select "string:EUR"
click at [359, 296] on select "AED AFN ALL AMD ANG AOA ARS AUD AWG AZN BAM BBD BDT BGN BHD BIF BMD BND [PERSON…" at bounding box center [373, 303] width 29 height 15
type input "89"
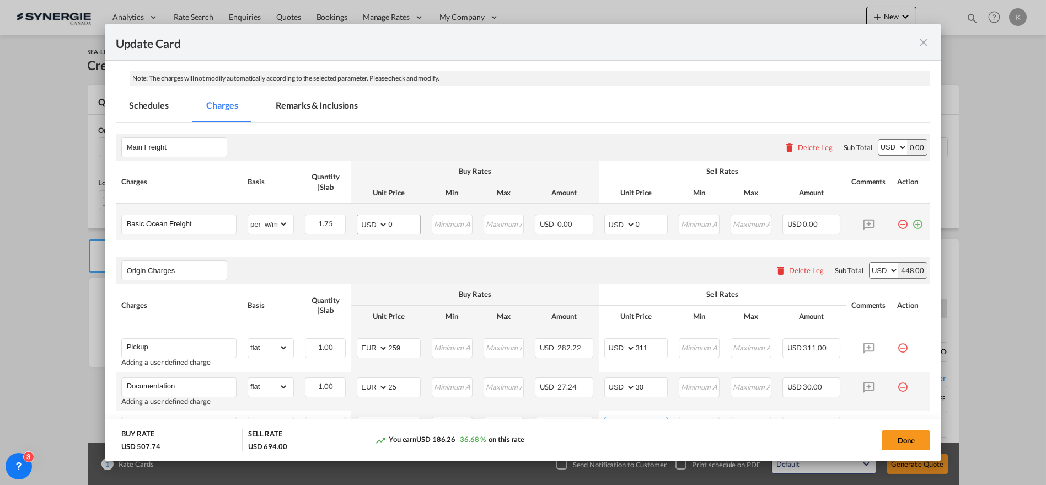
type input "107"
drag, startPoint x: 398, startPoint y: 214, endPoint x: 388, endPoint y: 214, distance: 9.4
click at [388, 215] on input "0" at bounding box center [404, 223] width 32 height 17
type input "129.35"
drag, startPoint x: 643, startPoint y: 225, endPoint x: 614, endPoint y: 222, distance: 29.4
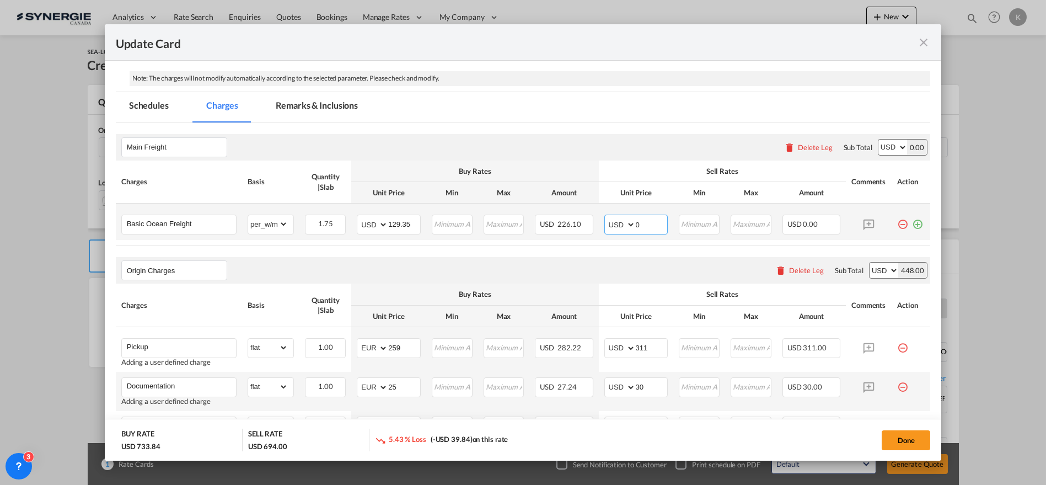
click at [614, 222] on md-input-container "AED AFN ALL AMD ANG AOA ARS AUD AWG AZN BAM BBD BDT BGN BHD BIF BMD BND [PERSON…" at bounding box center [637, 225] width 64 height 20
type input "145"
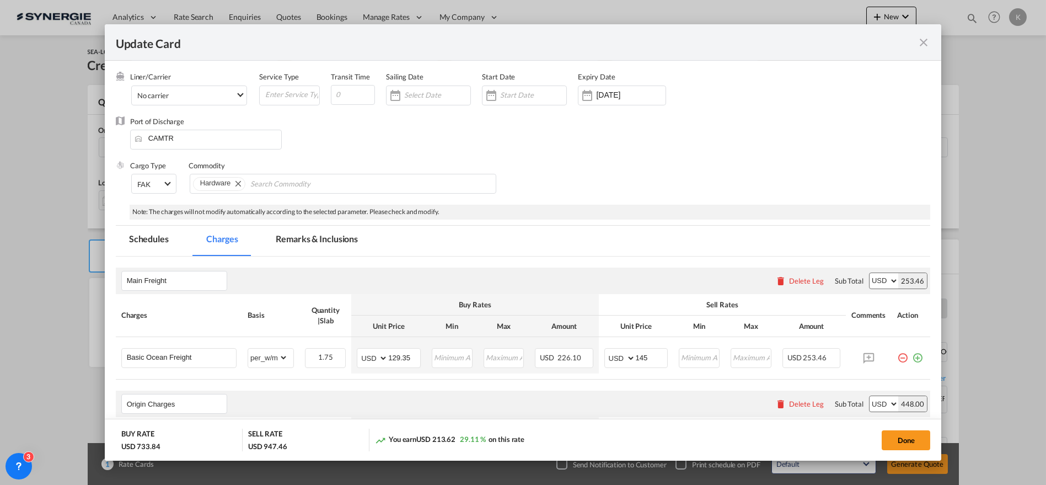
scroll to position [0, 0]
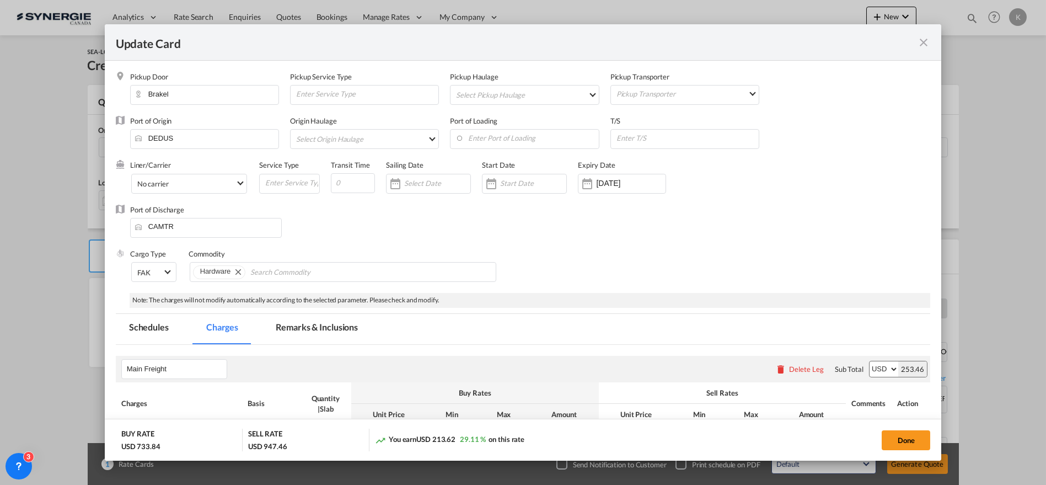
click at [641, 186] on input "[DATE]" at bounding box center [630, 183] width 69 height 9
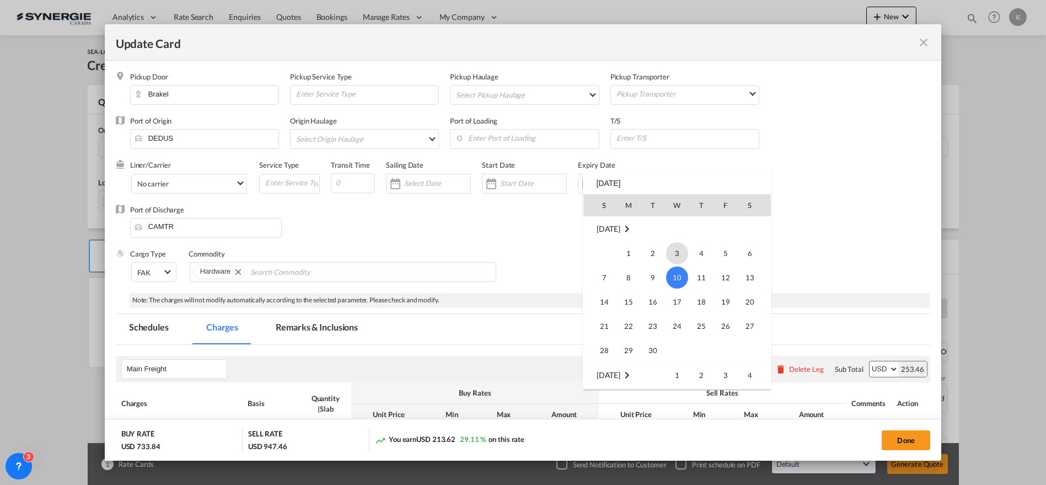
scroll to position [255344, 0]
click at [600, 347] on span "31" at bounding box center [604, 351] width 22 height 22
type input "[DATE]"
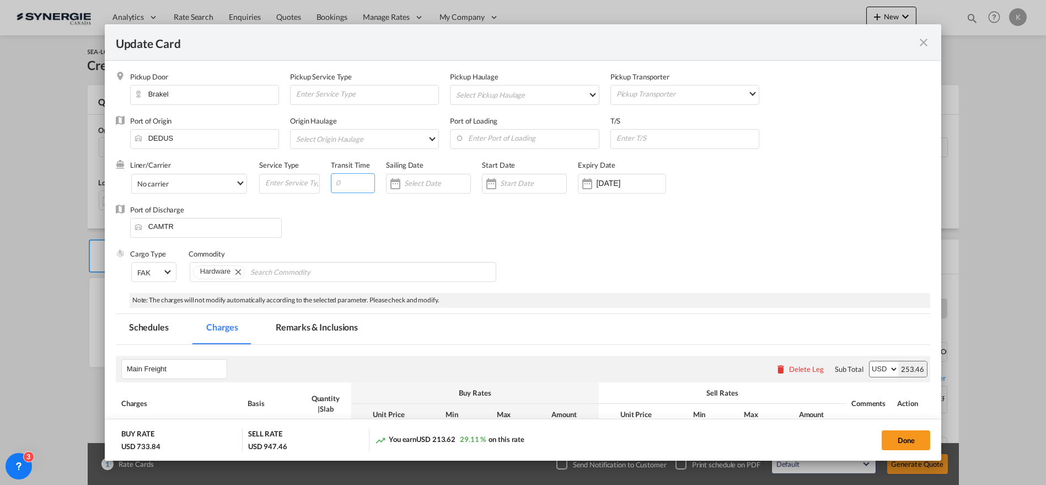
drag, startPoint x: 338, startPoint y: 185, endPoint x: 343, endPoint y: 180, distance: 7.1
click at [339, 185] on input "Update Card Pickup ..." at bounding box center [353, 183] width 44 height 20
type input "14"
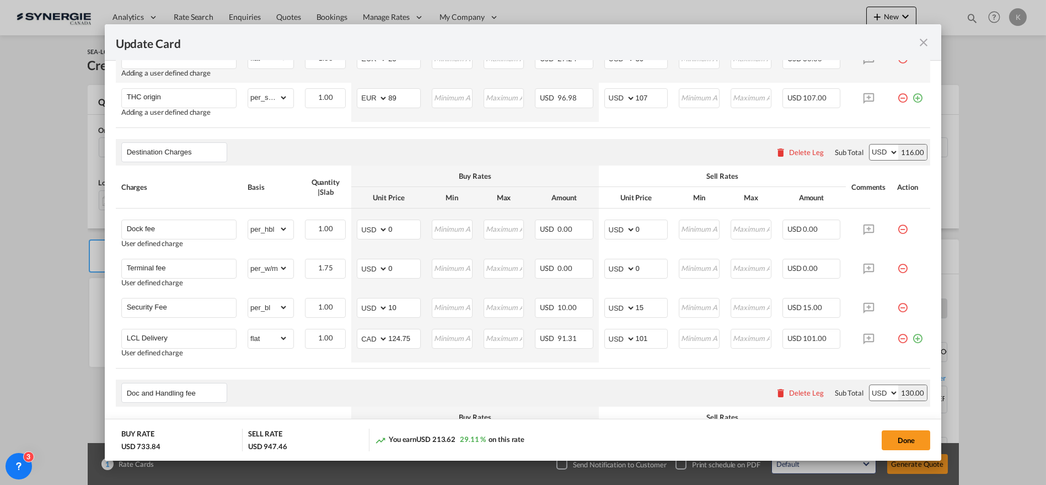
scroll to position [602, 0]
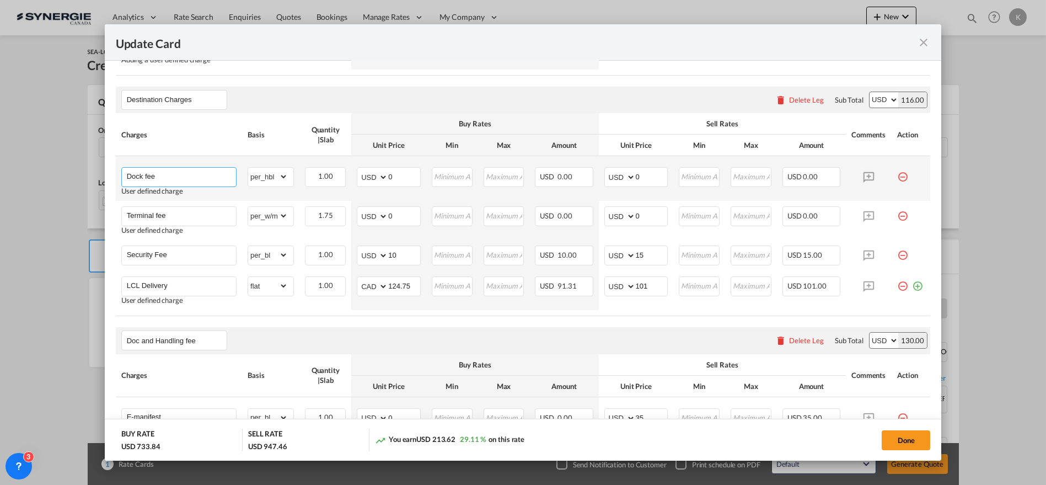
click at [182, 170] on input "Dock fee" at bounding box center [181, 176] width 109 height 17
click at [163, 177] on input "Dock fee" at bounding box center [181, 176] width 109 height 17
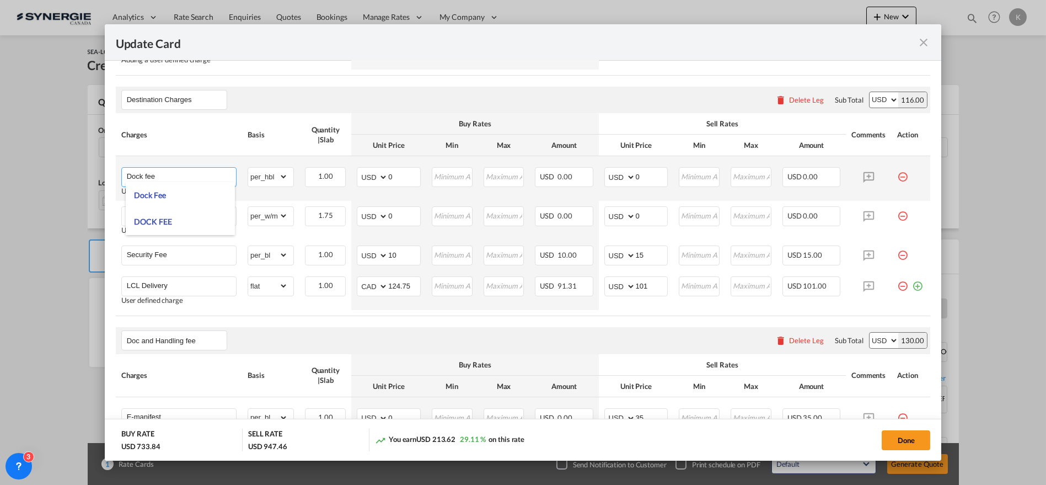
paste input "Handling"
type input "Handling"
drag, startPoint x: 398, startPoint y: 179, endPoint x: 342, endPoint y: 179, distance: 55.7
click at [342, 179] on tr "Handling Adding a user defined charge Please Enter Already Exists gross_weight …" at bounding box center [523, 178] width 815 height 45
type input "75"
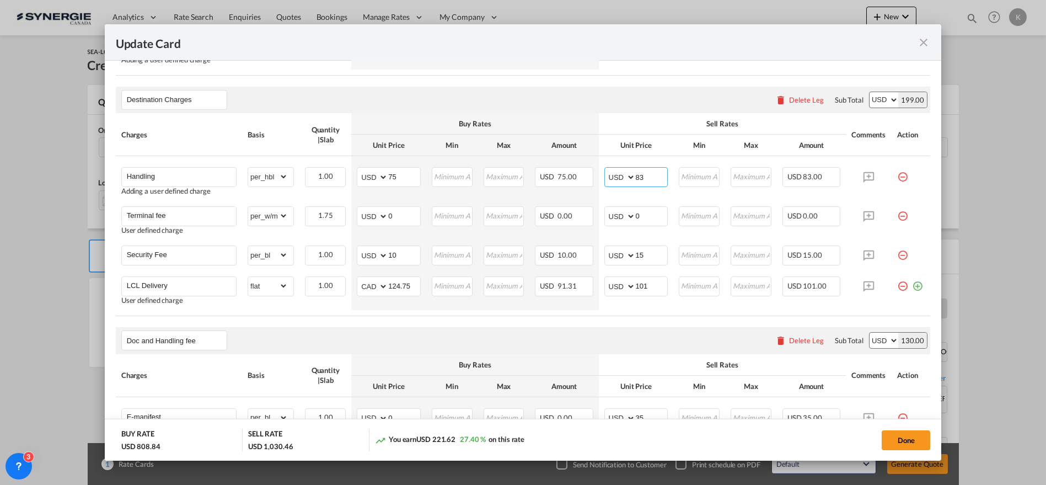
type input "83"
click at [168, 207] on input "Terminal fee" at bounding box center [181, 215] width 109 height 17
paste input "Manifest"
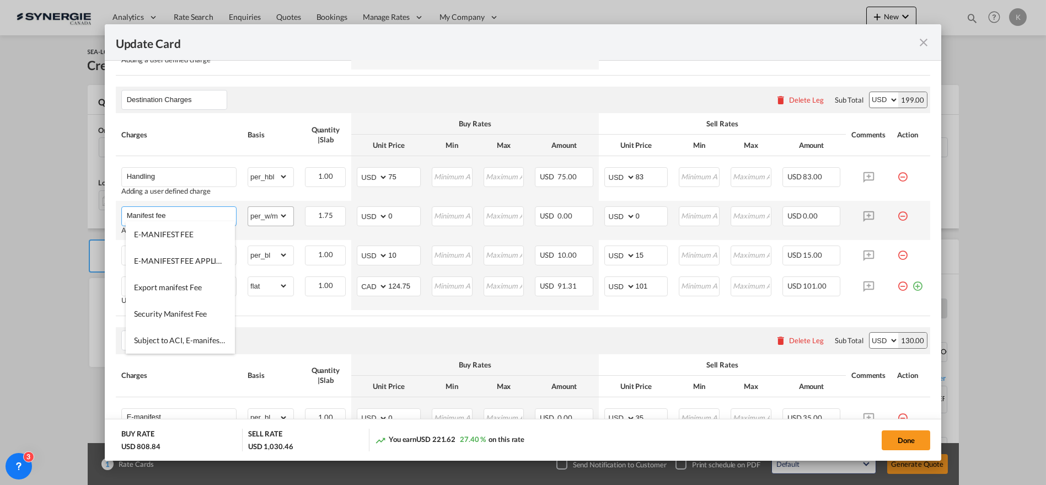
type input "Manifest fee"
click at [282, 212] on select "gross_weight volumetric_weight per_shipment per_bl per_km per_hawb per_kg flat …" at bounding box center [268, 216] width 40 height 18
select select "per_bl"
click at [248, 207] on select "gross_weight volumetric_weight per_shipment per_bl per_km per_hawb per_kg flat …" at bounding box center [268, 216] width 40 height 18
click at [375, 218] on select "AED AFN ALL AMD ANG AOA ARS AUD AWG AZN BAM BBD BDT BGN BHD BIF BMD BND [PERSON…" at bounding box center [373, 215] width 29 height 15
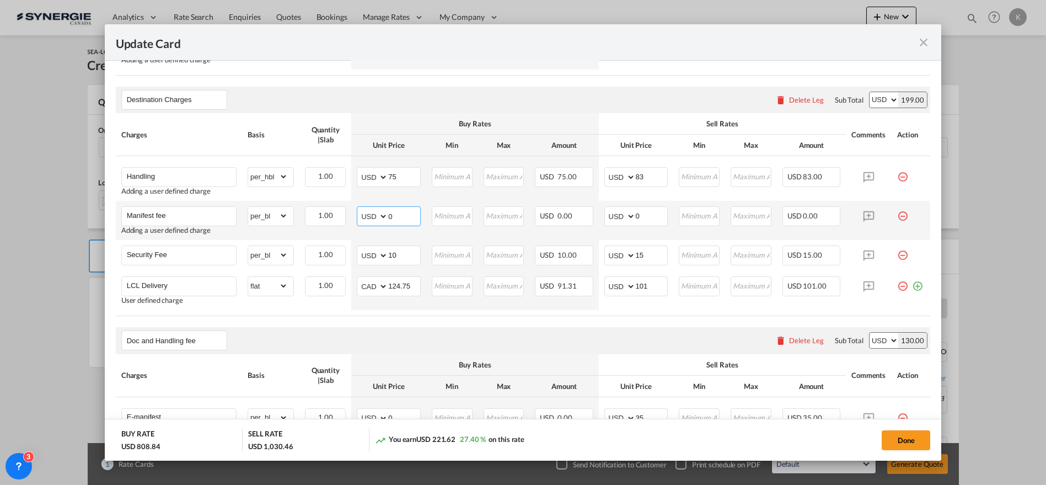
click at [380, 212] on md-input-container "AED AFN ALL AMD ANG AOA ARS AUD AWG AZN BAM BBD BDT BGN BHD BIF BMD BND [PERSON…" at bounding box center [389, 216] width 64 height 20
type input "75"
type input "83"
click at [184, 250] on input "Security Fee" at bounding box center [181, 254] width 109 height 17
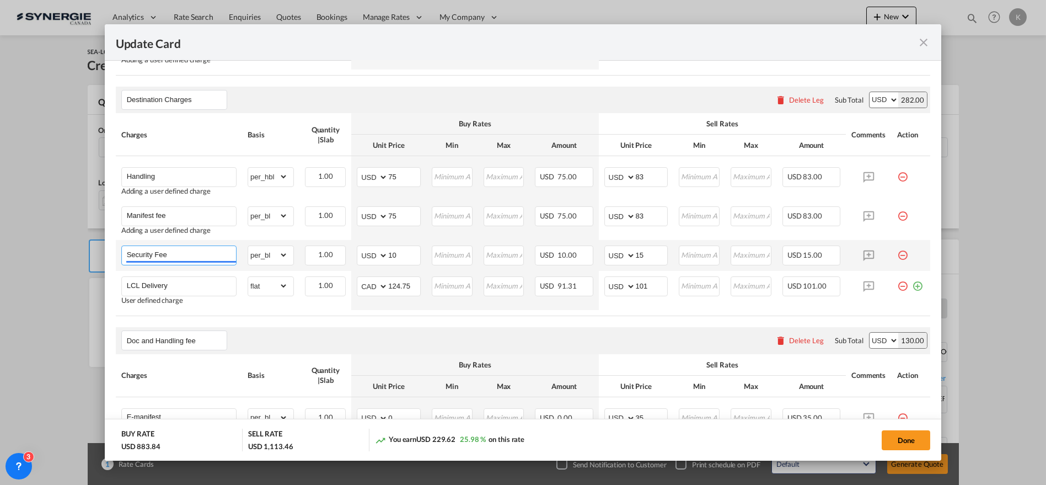
click at [184, 250] on input "Security Fee" at bounding box center [181, 254] width 109 height 17
paste input "THC"
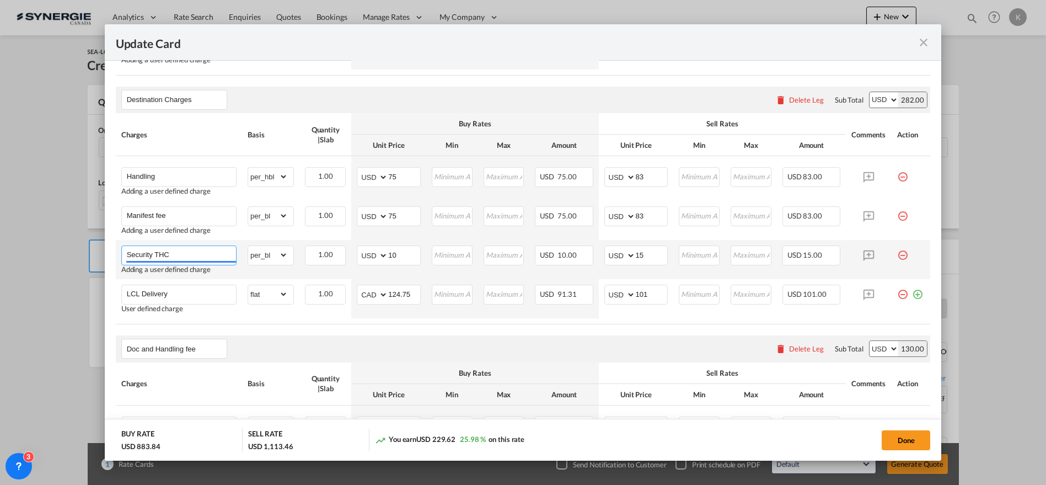
drag, startPoint x: 157, startPoint y: 251, endPoint x: 138, endPoint y: 250, distance: 18.8
click at [138, 250] on input "Security THC" at bounding box center [181, 254] width 109 height 17
click at [137, 250] on input "Security THC" at bounding box center [181, 254] width 109 height 17
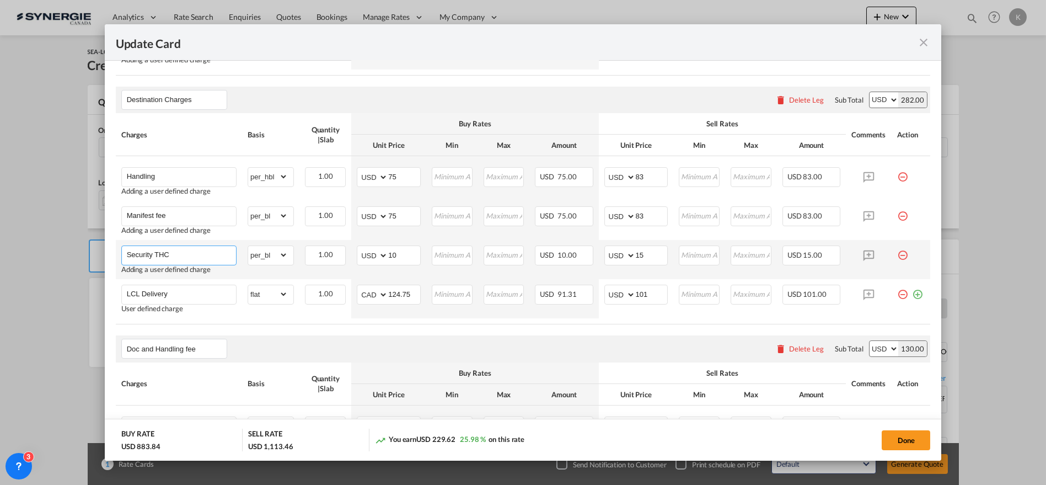
paste input "Charge Name"
type input "THC"
click at [272, 252] on select "gross_weight volumetric_weight per_shipment per_bl per_km per_hawb per_kg flat …" at bounding box center [268, 255] width 40 height 18
select select "per_cbm"
click at [248, 246] on select "gross_weight volumetric_weight per_shipment per_bl per_km per_hawb per_kg flat …" at bounding box center [268, 255] width 40 height 18
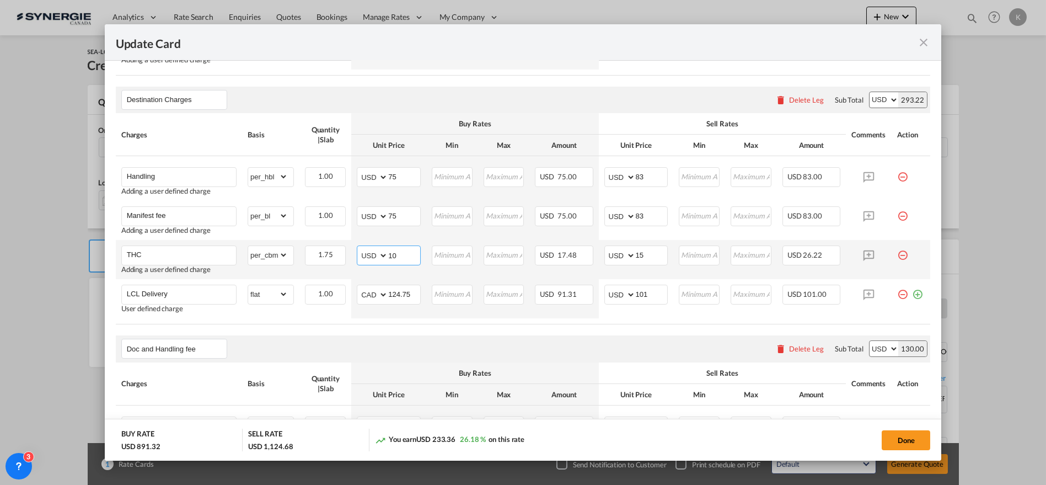
drag, startPoint x: 384, startPoint y: 254, endPoint x: 373, endPoint y: 256, distance: 10.6
click at [378, 255] on md-input-container "AED AFN ALL AMD ANG AOA ARS AUD AWG AZN BAM BBD BDT BGN BHD BIF BMD BND [PERSON…" at bounding box center [389, 255] width 64 height 20
type input "30"
type input "60"
type input "33"
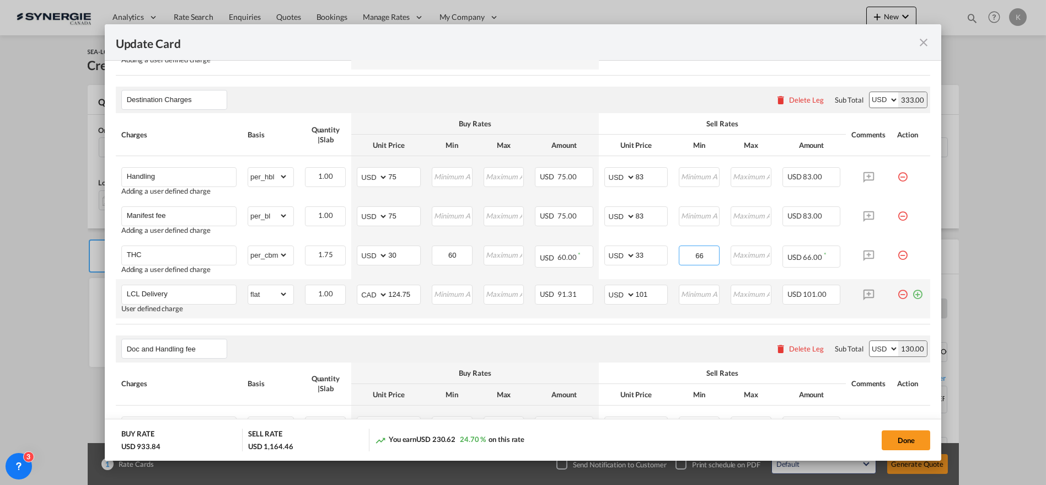
type input "66"
click at [912, 289] on md-icon "icon-plus-circle-outline green-400-fg" at bounding box center [917, 290] width 11 height 11
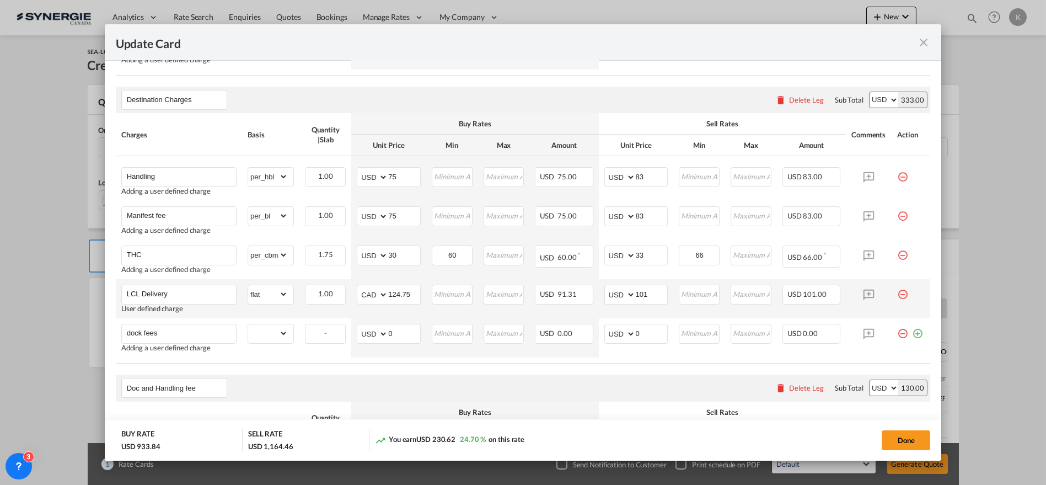
type input "dock fees"
click at [275, 335] on select "gross_weight volumetric_weight per_shipment per_bl per_km per_hawb per_kg flat …" at bounding box center [268, 333] width 40 height 18
select select "per_kg"
click at [248, 324] on select "gross_weight volumetric_weight per_shipment per_bl per_km per_hawb per_kg flat …" at bounding box center [268, 333] width 40 height 18
drag, startPoint x: 398, startPoint y: 330, endPoint x: 355, endPoint y: 324, distance: 43.4
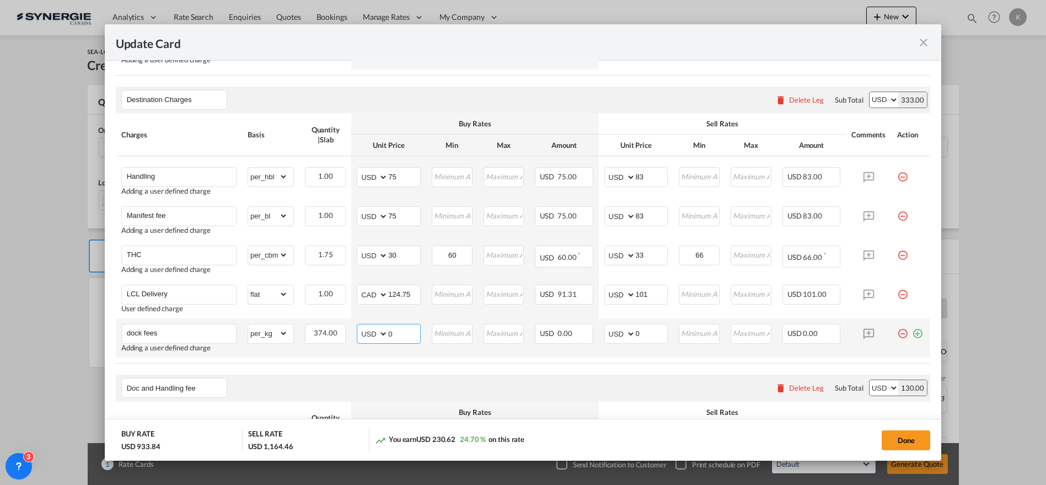
click at [344, 329] on tr "dock fees Adding a user defined charge Please Enter Already Exists gross_weight…" at bounding box center [523, 337] width 815 height 39
type input "0.015"
click at [455, 337] on input "Update Card Pickup ..." at bounding box center [452, 332] width 39 height 17
type input "60"
type input "0.018"
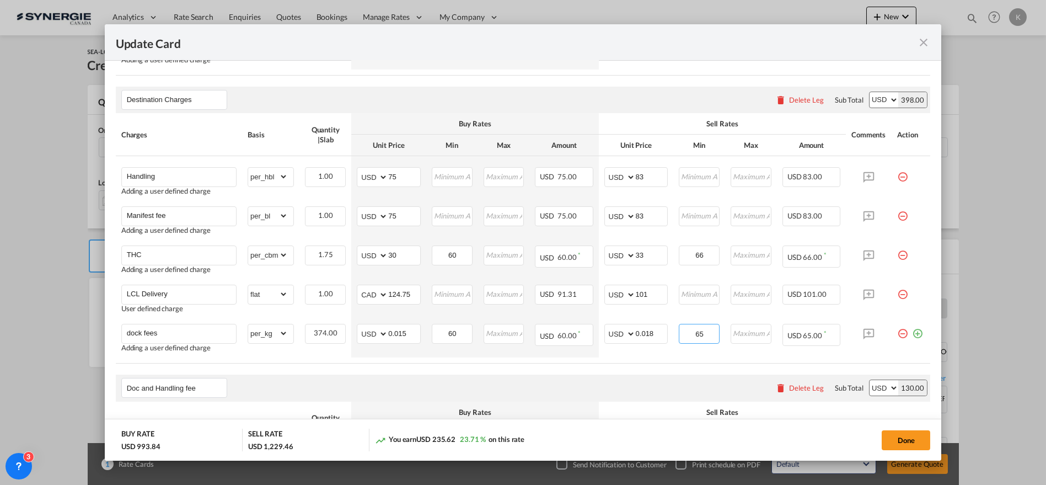
type input "65"
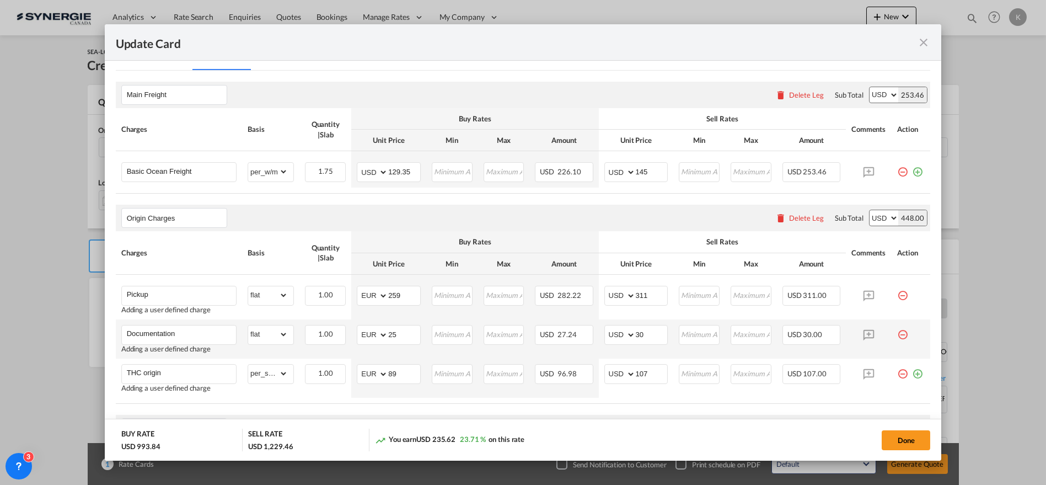
scroll to position [212, 0]
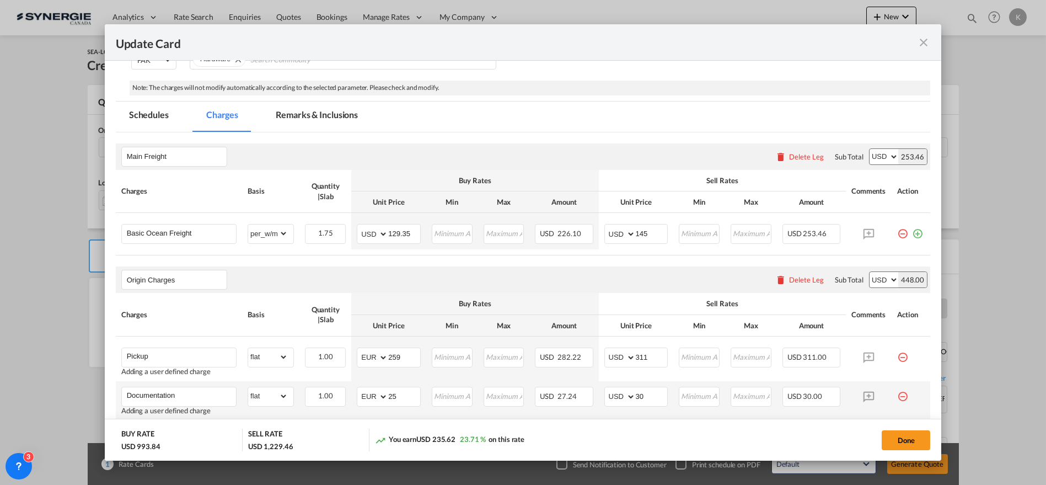
click at [308, 111] on md-tab-item "Remarks & Inclusions" at bounding box center [317, 116] width 109 height 30
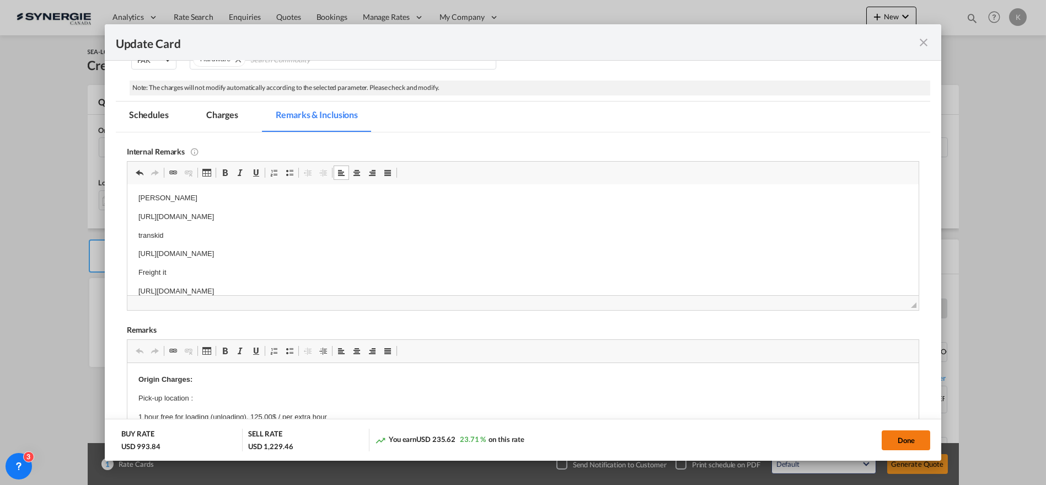
drag, startPoint x: 898, startPoint y: 438, endPoint x: 918, endPoint y: 440, distance: 20.5
click at [899, 437] on button "Done" at bounding box center [906, 440] width 49 height 20
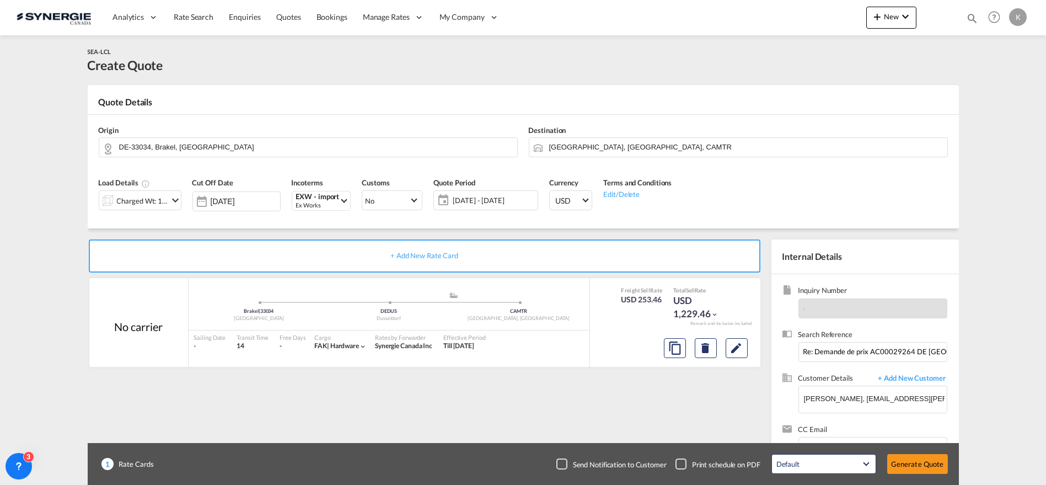
type input "[DATE]"
click at [913, 462] on button "Generate Quote" at bounding box center [917, 464] width 61 height 20
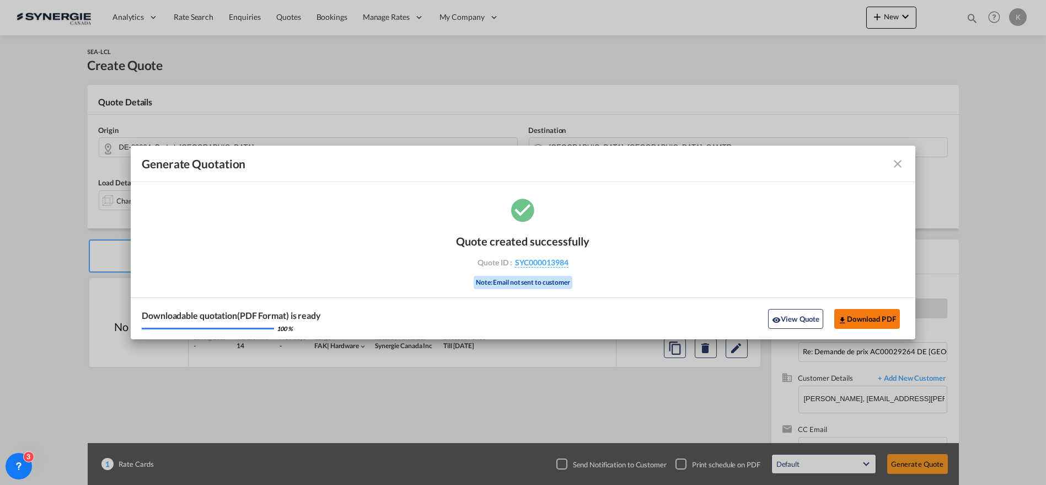
click at [871, 311] on button "Download PDF" at bounding box center [867, 319] width 66 height 20
